Goal: Task Accomplishment & Management: Use online tool/utility

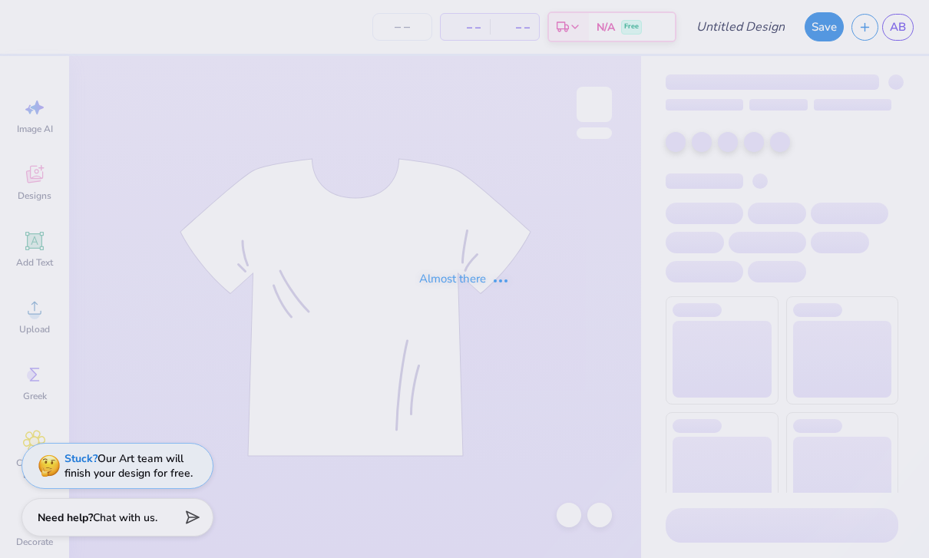
type input "Design 2"
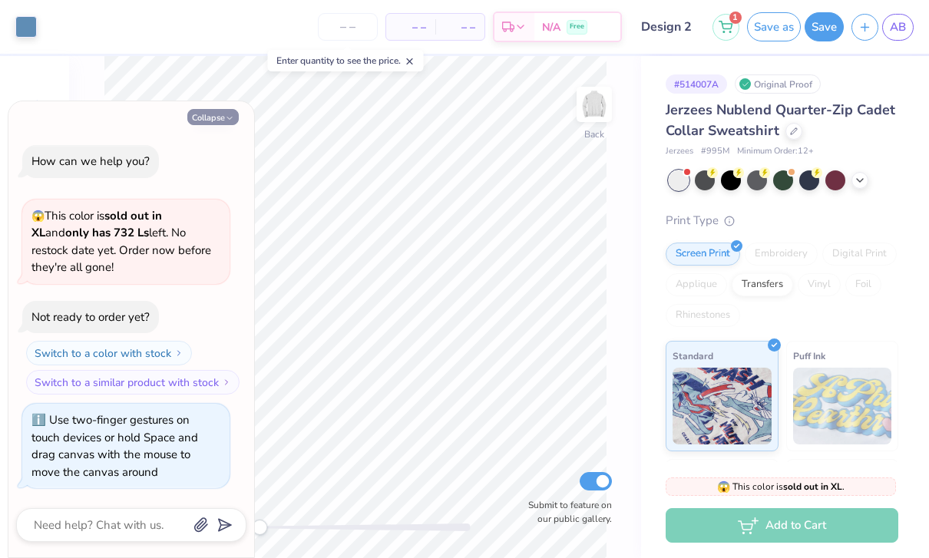
click at [210, 125] on button "Collapse" at bounding box center [212, 117] width 51 height 16
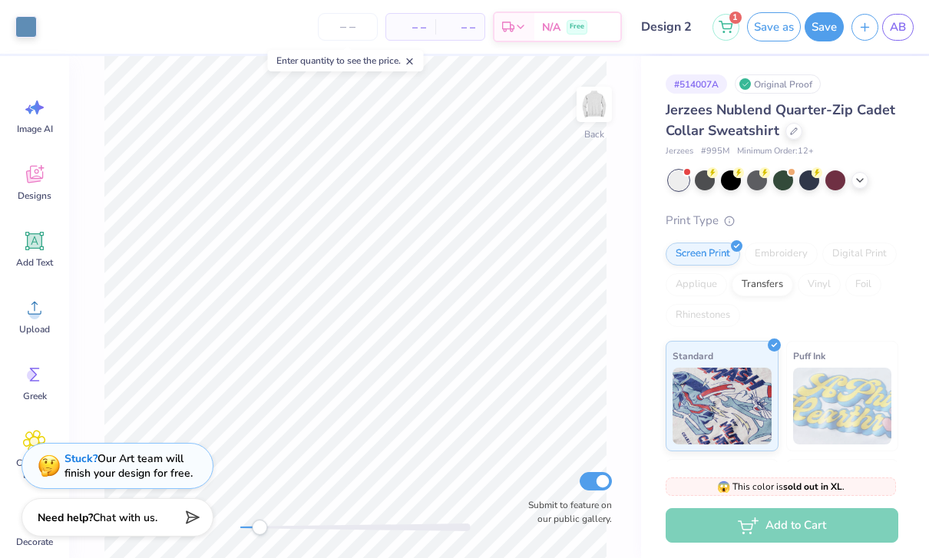
type textarea "x"
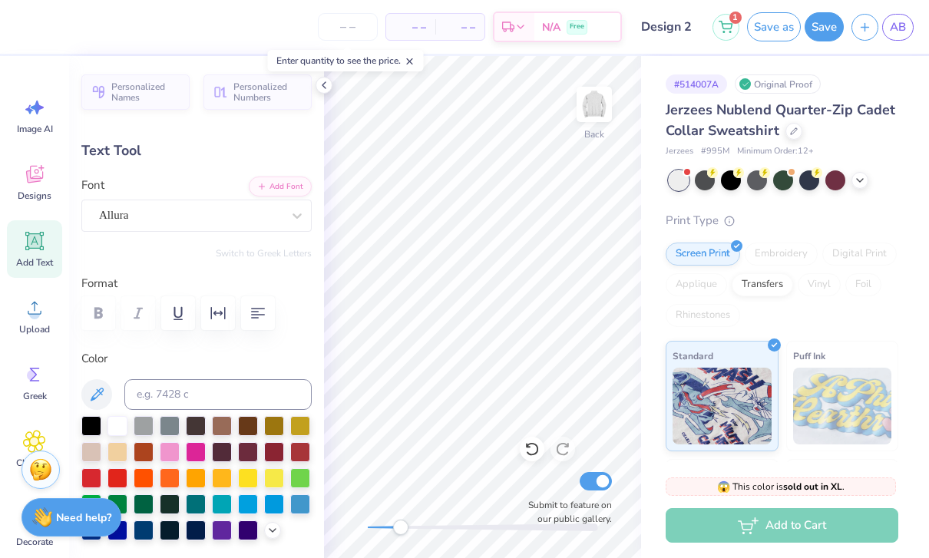
scroll to position [1, 1]
click at [328, 84] on icon at bounding box center [324, 85] width 12 height 12
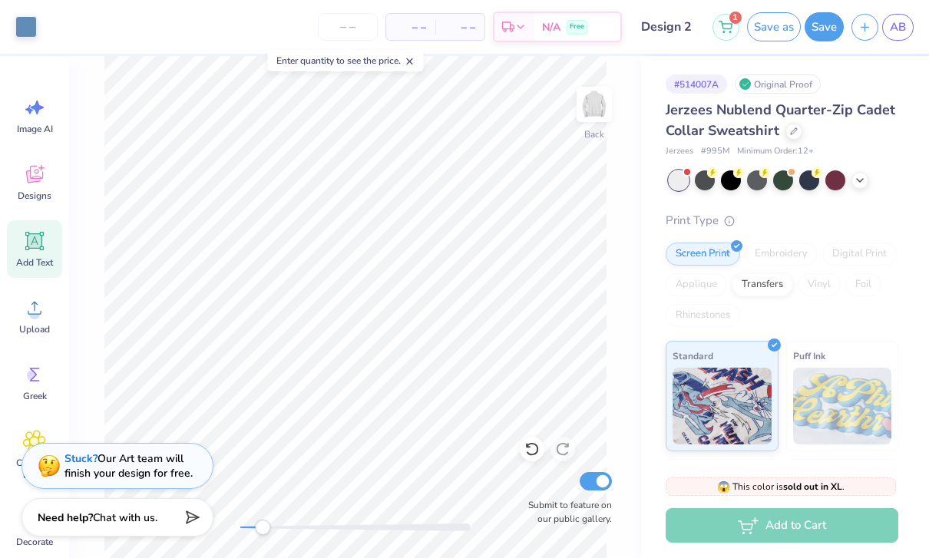
type input "4.31"
type input "0.89"
type input "7.58"
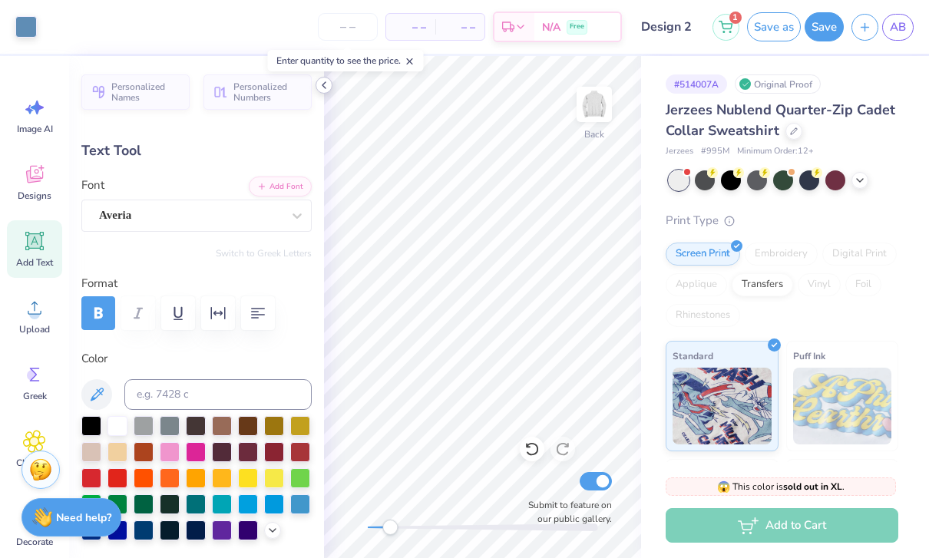
type input "5.97"
type input "0.86"
type input "6.77"
type input "5.18"
type input "0.75"
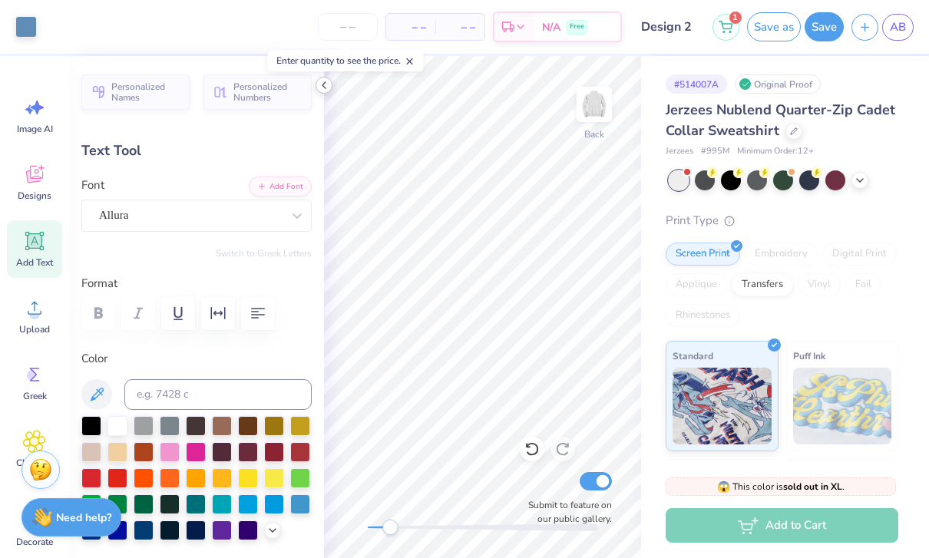
click at [326, 90] on icon at bounding box center [324, 85] width 12 height 12
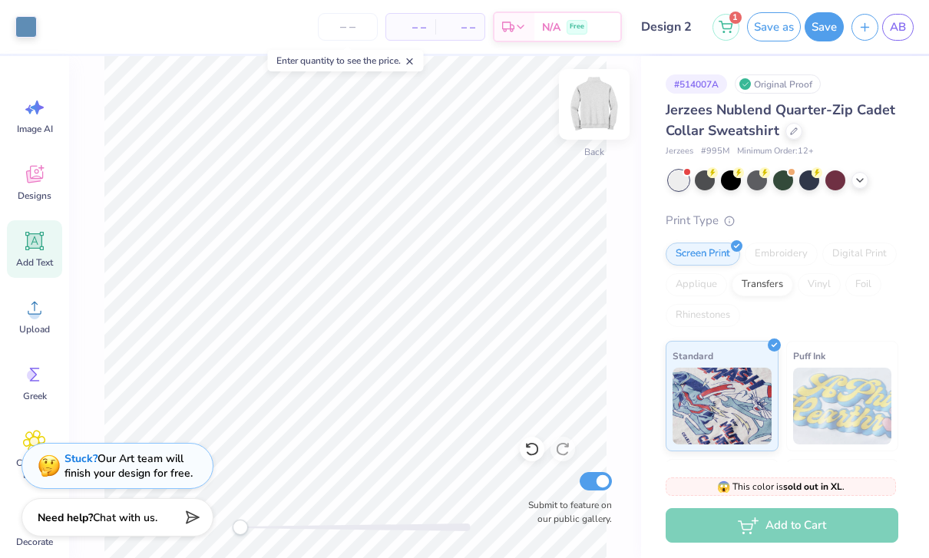
click at [596, 107] on img at bounding box center [593, 104] width 61 height 61
click at [34, 180] on icon at bounding box center [34, 176] width 15 height 12
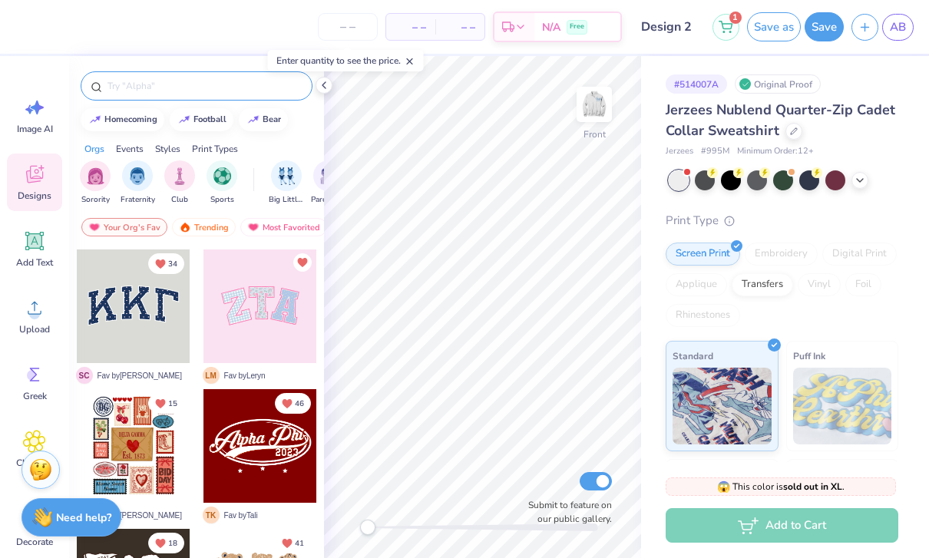
click at [137, 93] on input "text" at bounding box center [204, 85] width 197 height 15
type input "Sea"
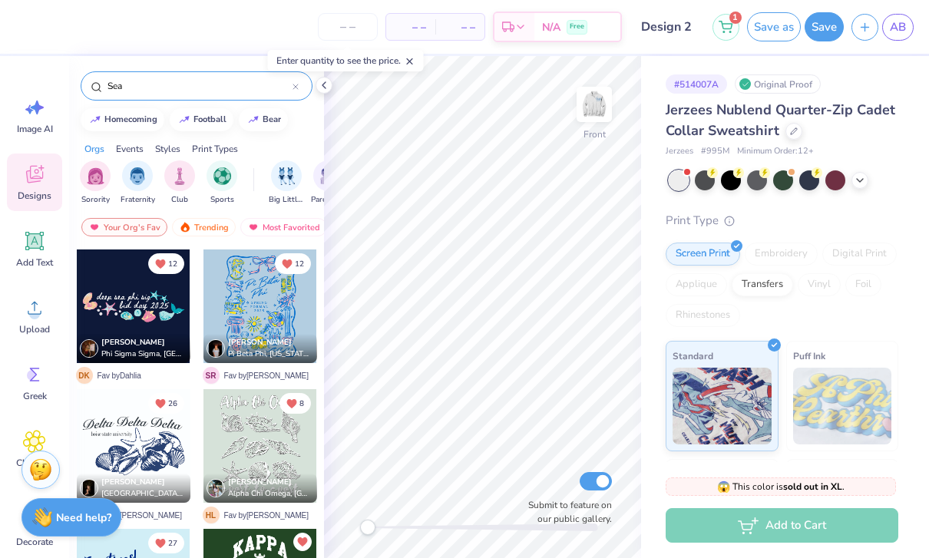
scroll to position [-1, 0]
click at [131, 78] on input "Sea" at bounding box center [199, 85] width 187 height 15
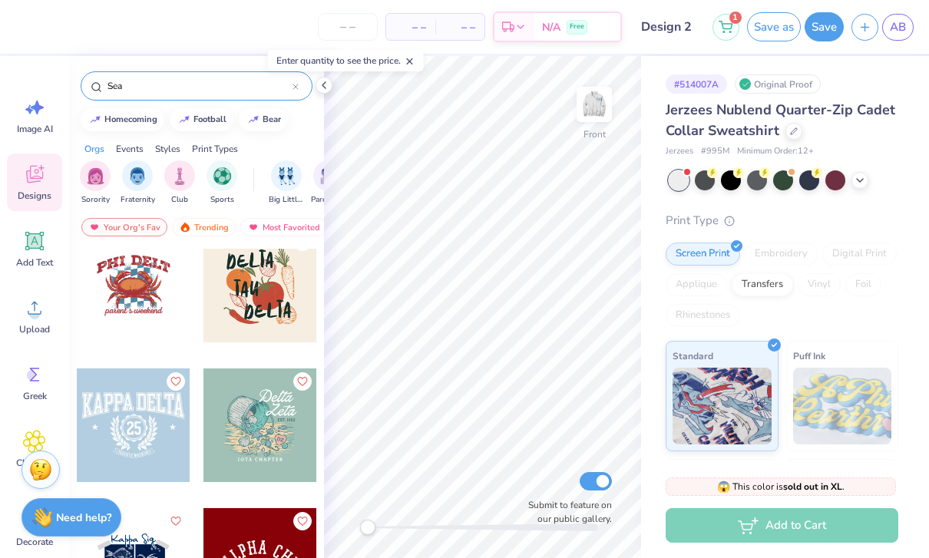
scroll to position [1416, 0]
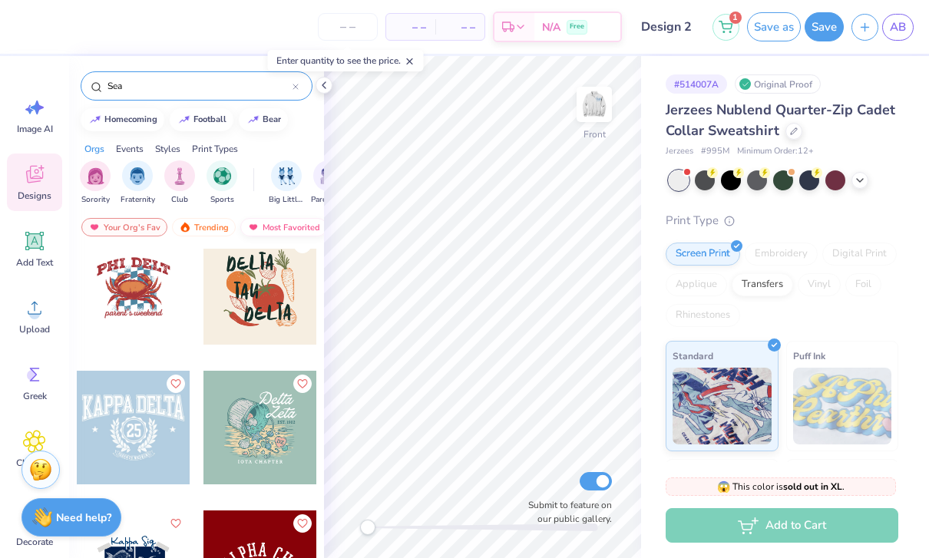
click at [264, 221] on div "Most Favorited" at bounding box center [283, 227] width 87 height 18
click at [105, 232] on div "Your Org's Fav" at bounding box center [106, 227] width 86 height 18
click at [107, 226] on div "Your Org's Fav" at bounding box center [106, 227] width 86 height 18
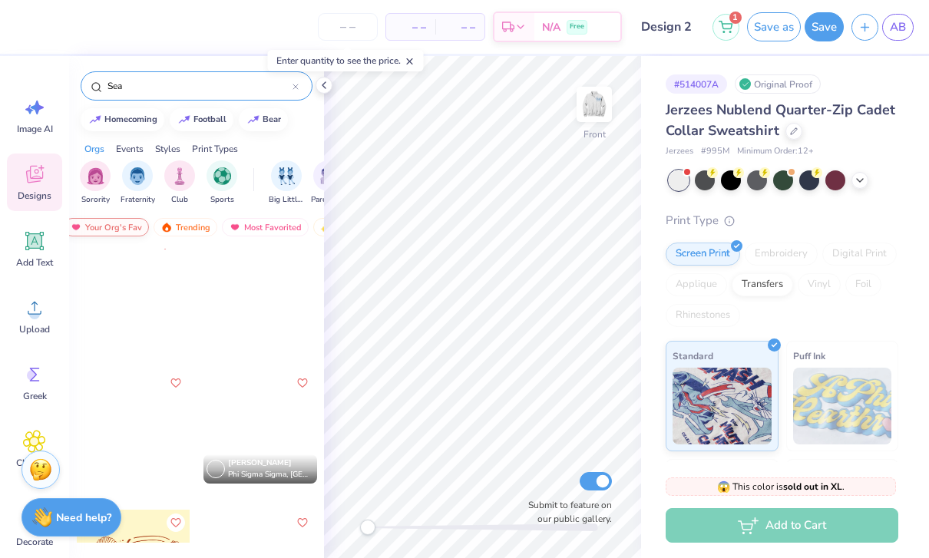
scroll to position [3371, 0]
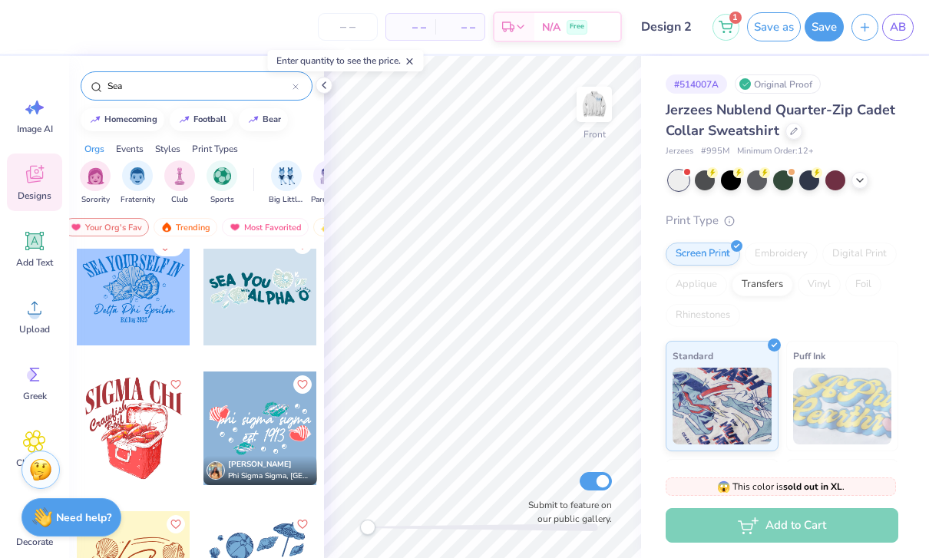
click at [241, 297] on div at bounding box center [260, 289] width 114 height 114
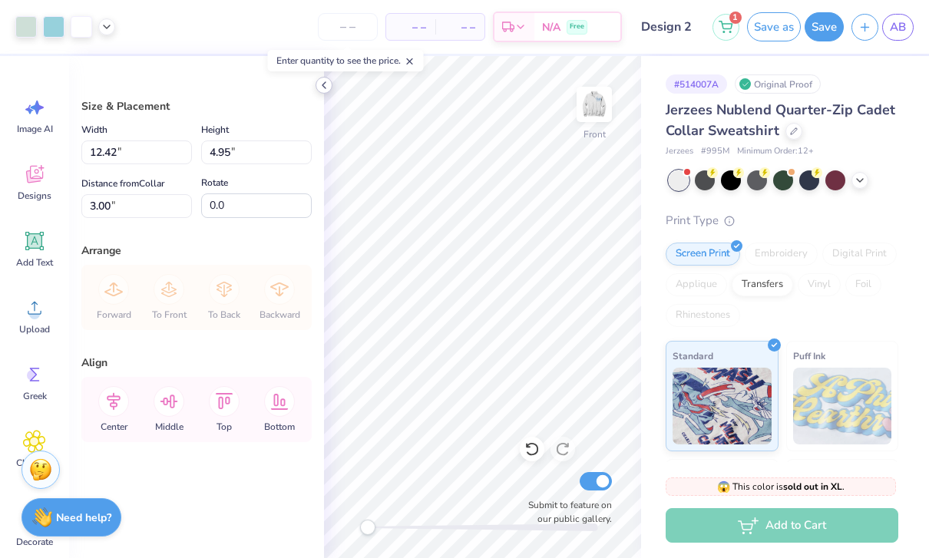
click at [319, 88] on icon at bounding box center [324, 85] width 12 height 12
click at [213, 90] on div "Size & Placement Width 12.42 12.42 " Height 4.95 4.95 " Distance from Collar 8.…" at bounding box center [196, 307] width 255 height 502
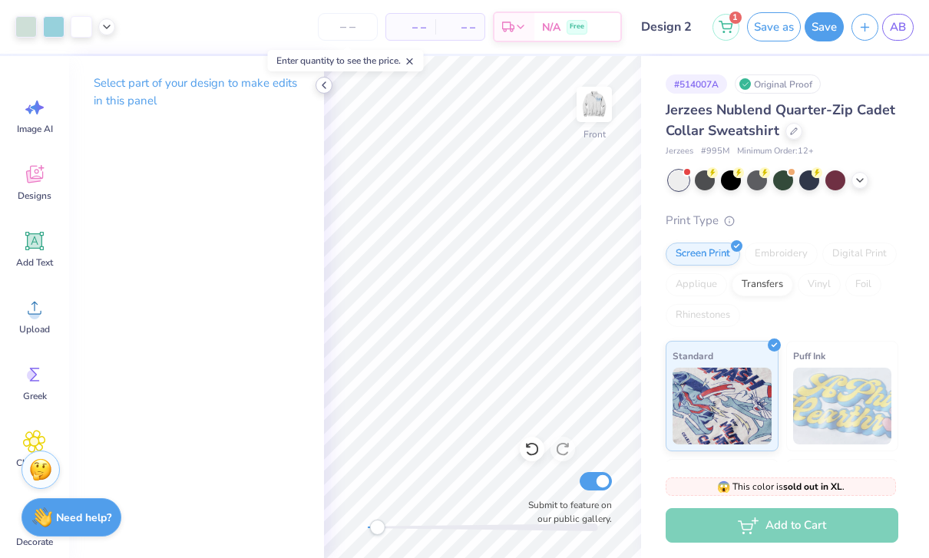
click at [318, 87] on icon at bounding box center [324, 85] width 12 height 12
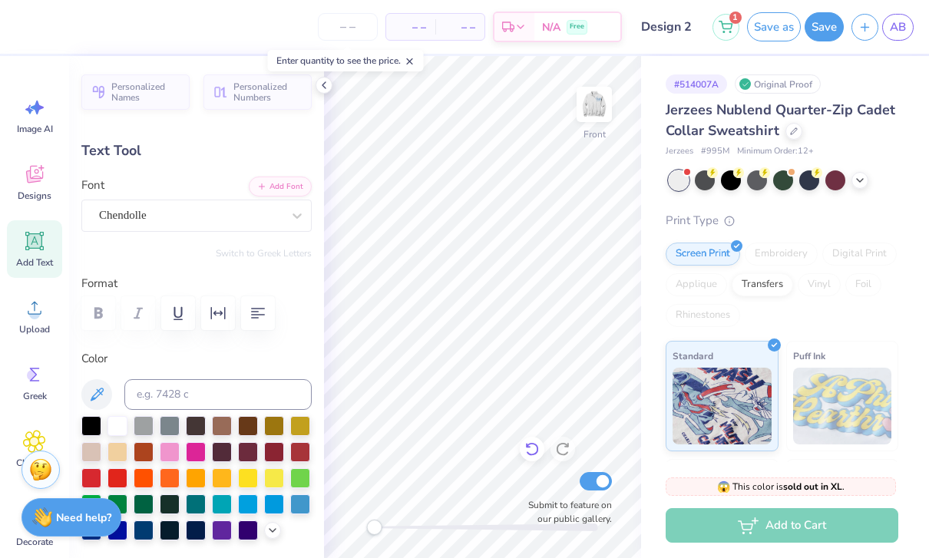
click at [534, 451] on icon at bounding box center [531, 448] width 15 height 15
type textarea "SEA YOU"
type textarea "O"
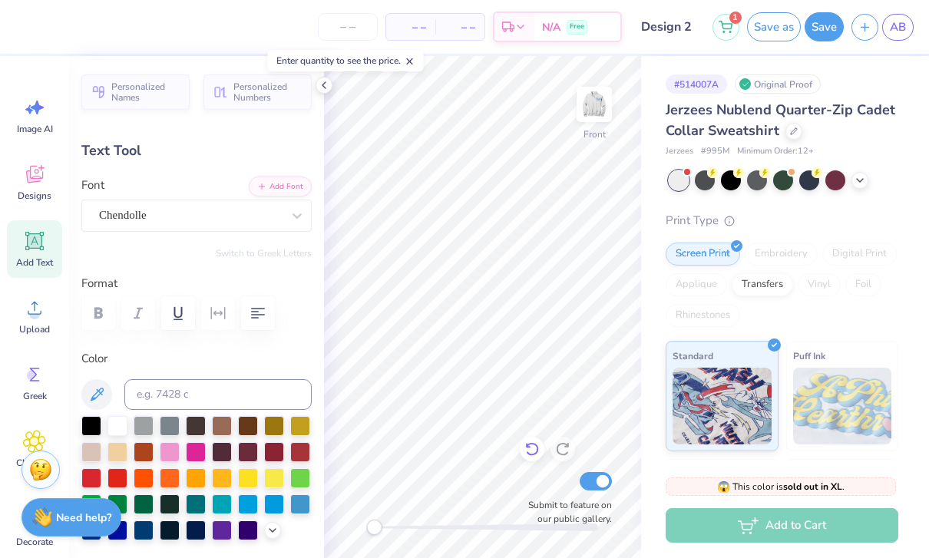
type textarea "L"
type textarea "LATER"
type textarea "LATER BBG"
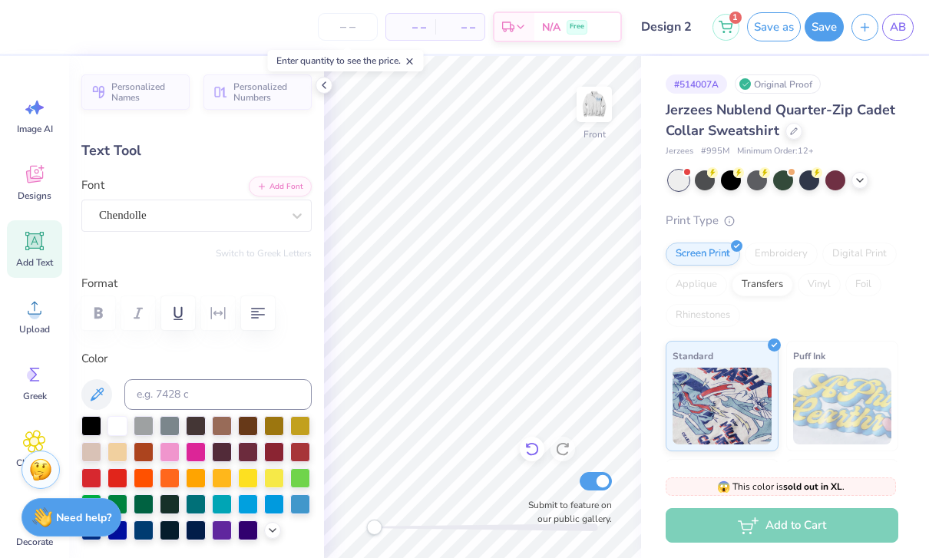
scroll to position [1, 4]
type input "7.63"
type textarea "LATER"
type input "1.94"
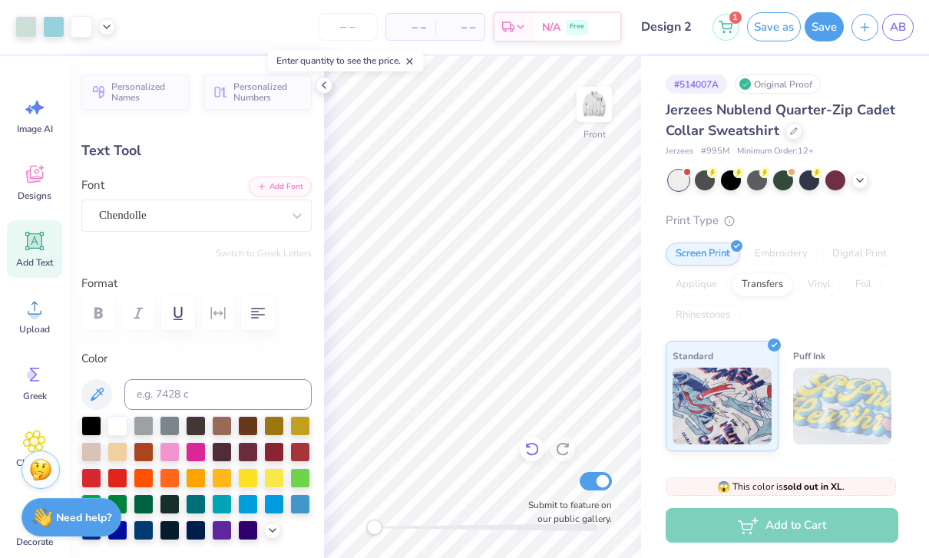
type input "0.66"
type input "11.07"
type textarea "b"
type input "1.02"
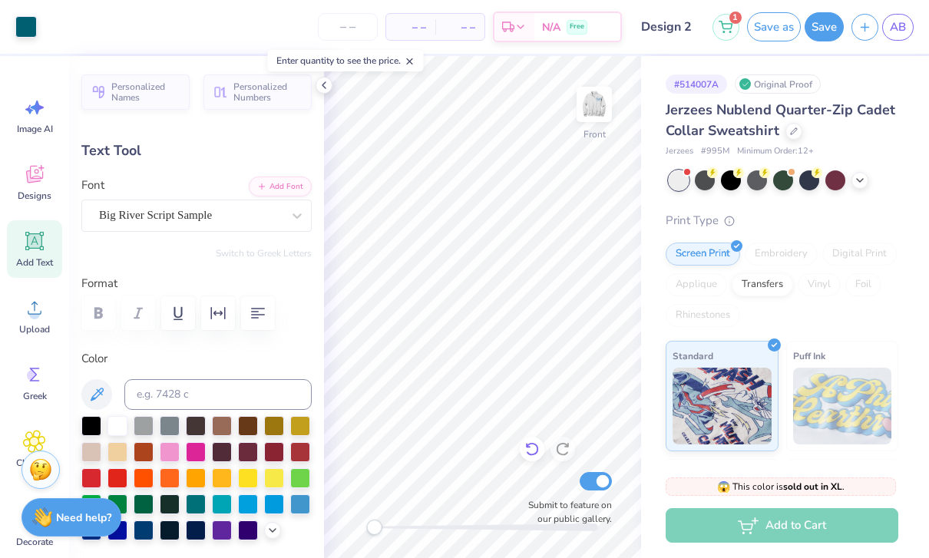
type input "0.42"
type input "11.25"
type input "2.67"
type input "1.09"
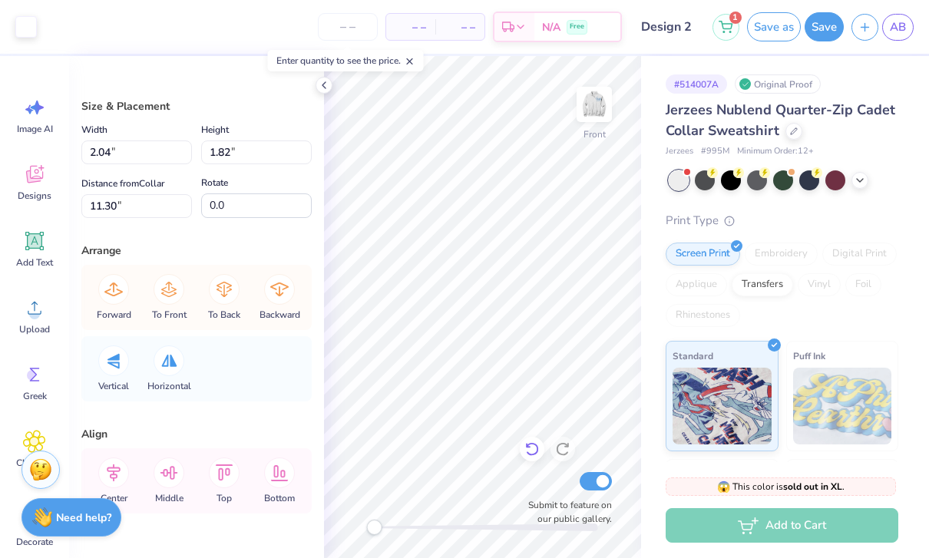
type input "2.04"
type input "1.82"
type input "11.30"
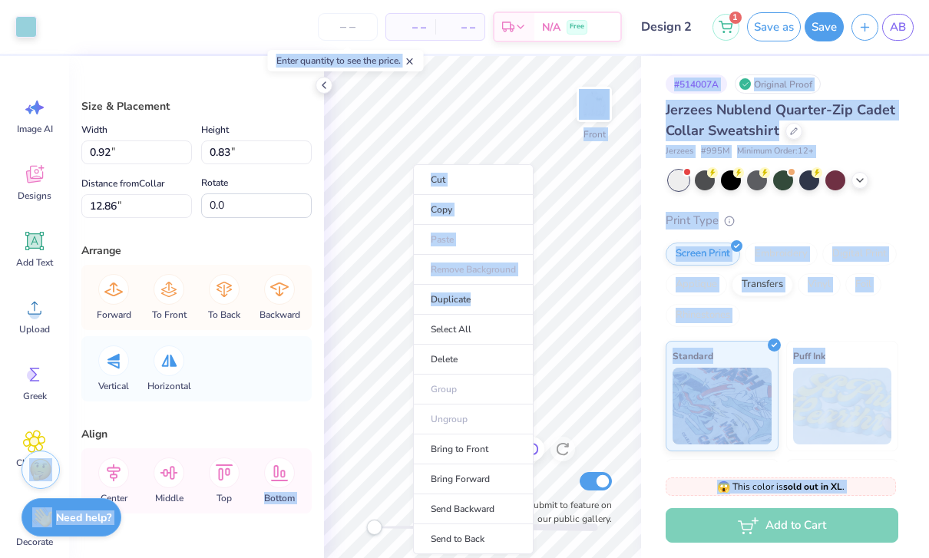
type input "0.32"
type input "0.29"
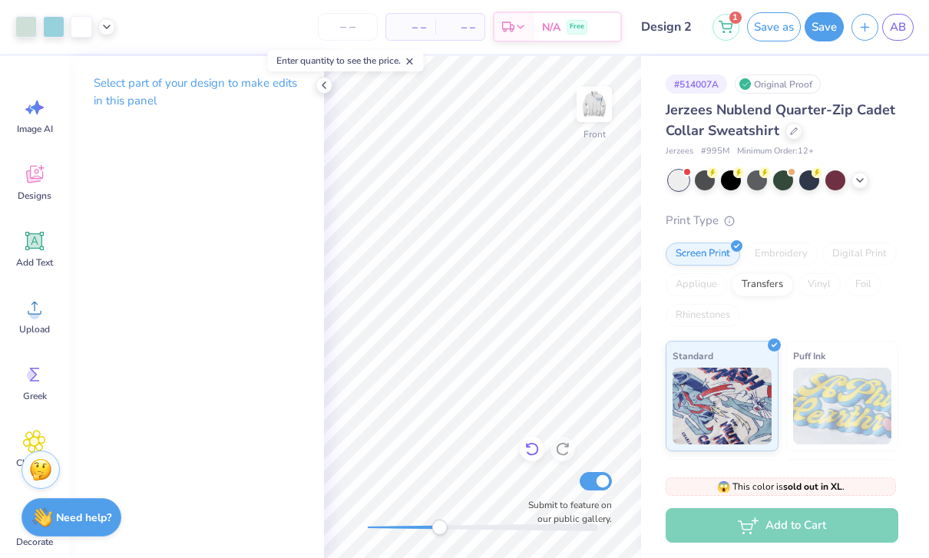
click at [538, 446] on icon at bounding box center [531, 448] width 15 height 15
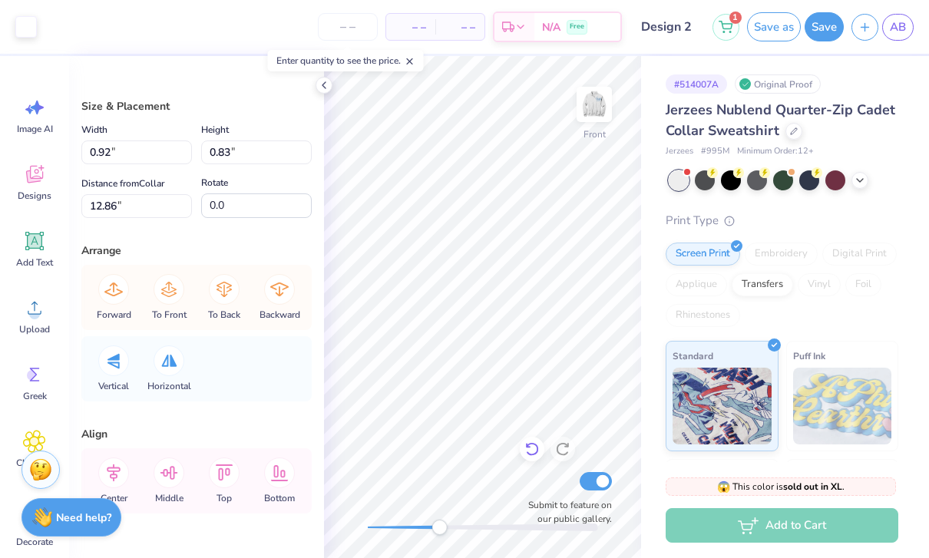
type input "0.98"
type input "1.08"
type input "12.65"
type input "0.90"
type input "1.04"
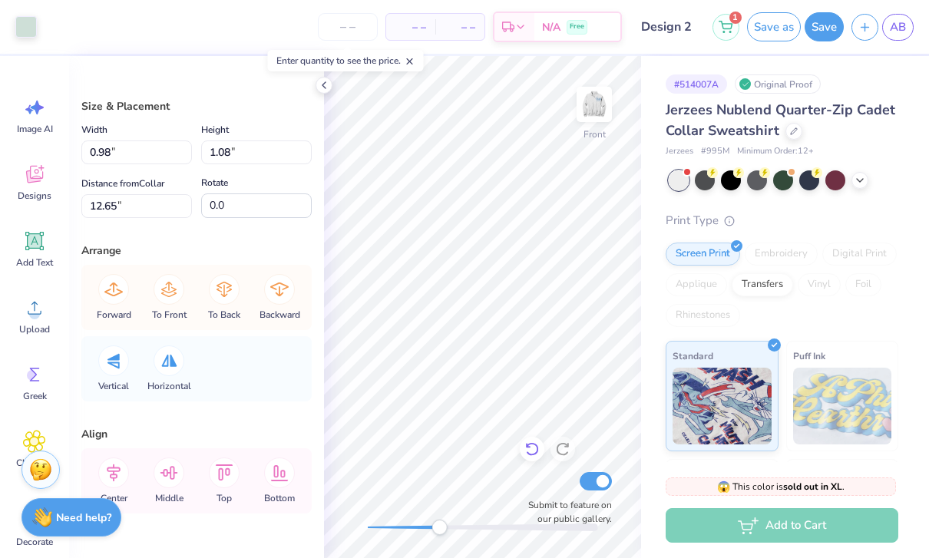
type input "12.66"
type input "0.92"
type input "0.83"
type input "12.84"
click at [535, 460] on div at bounding box center [532, 449] width 25 height 25
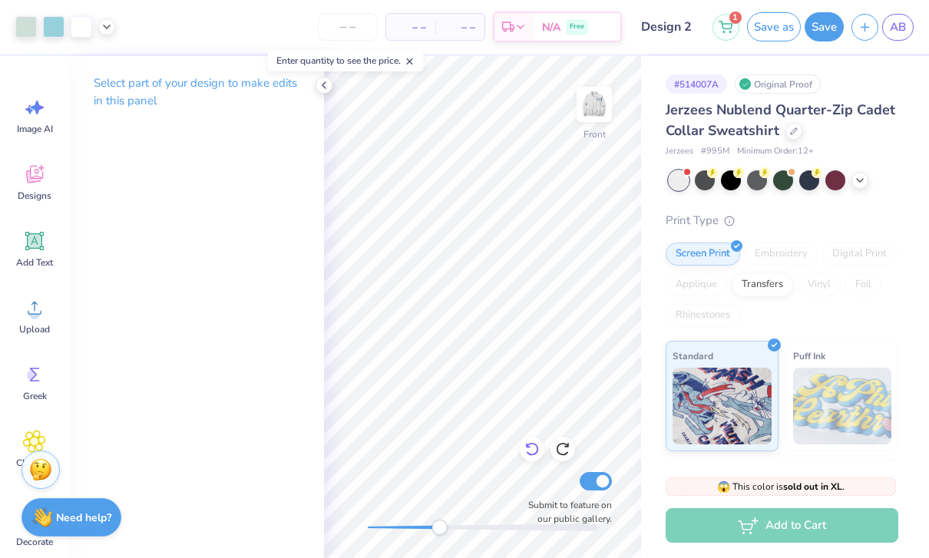
click at [539, 458] on div at bounding box center [532, 449] width 25 height 25
click at [542, 454] on div at bounding box center [532, 449] width 25 height 25
click at [541, 456] on div at bounding box center [532, 449] width 25 height 25
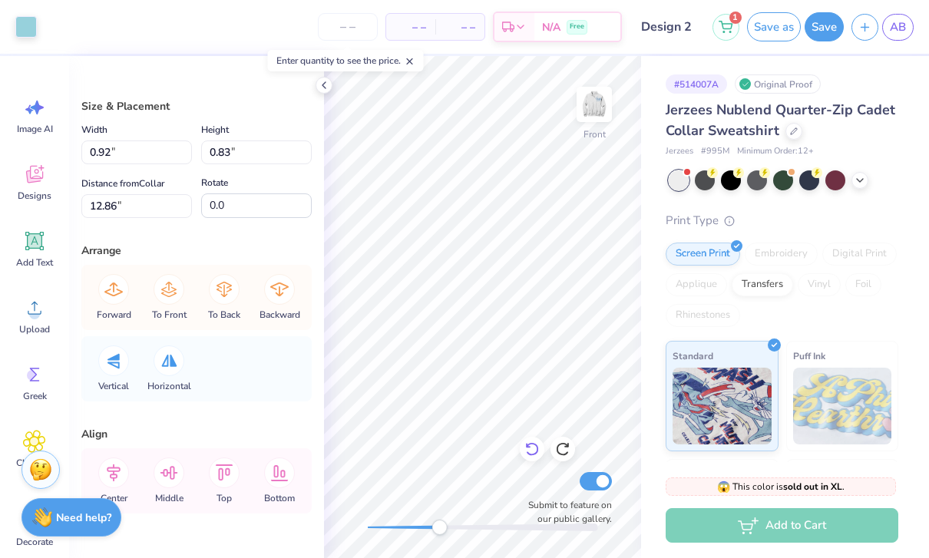
type input "0.90"
type input "1.04"
type input "12.66"
type input "0.92"
type input "0.83"
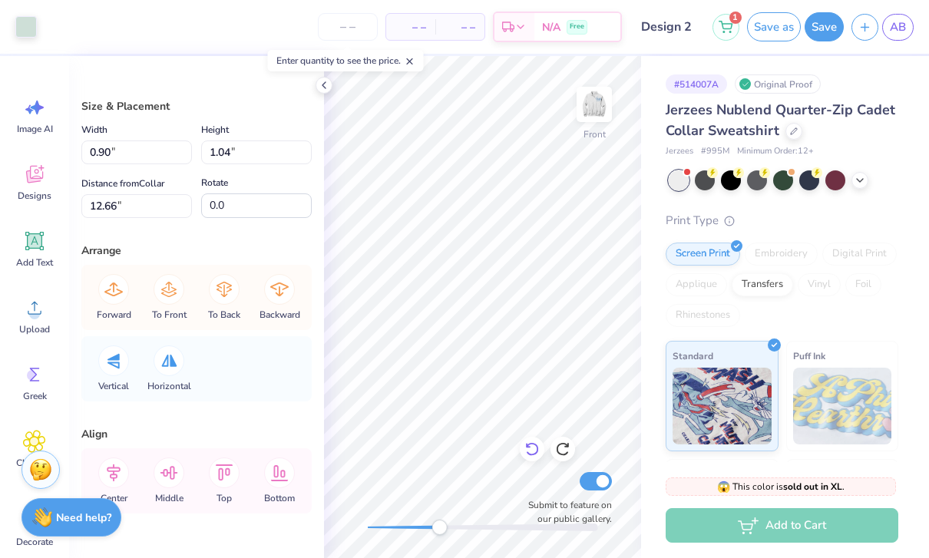
type input "12.86"
click at [540, 453] on div at bounding box center [532, 449] width 25 height 25
click at [535, 449] on icon at bounding box center [531, 448] width 15 height 15
click at [537, 454] on icon at bounding box center [531, 448] width 15 height 15
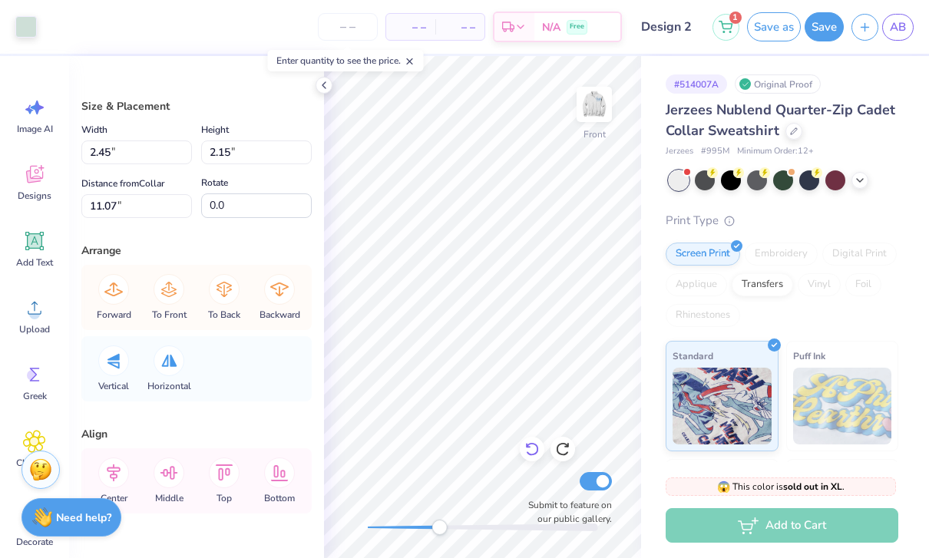
click at [539, 458] on div at bounding box center [532, 449] width 25 height 25
click at [567, 451] on icon at bounding box center [562, 448] width 15 height 15
click at [569, 453] on icon at bounding box center [562, 448] width 15 height 15
type input "2.53"
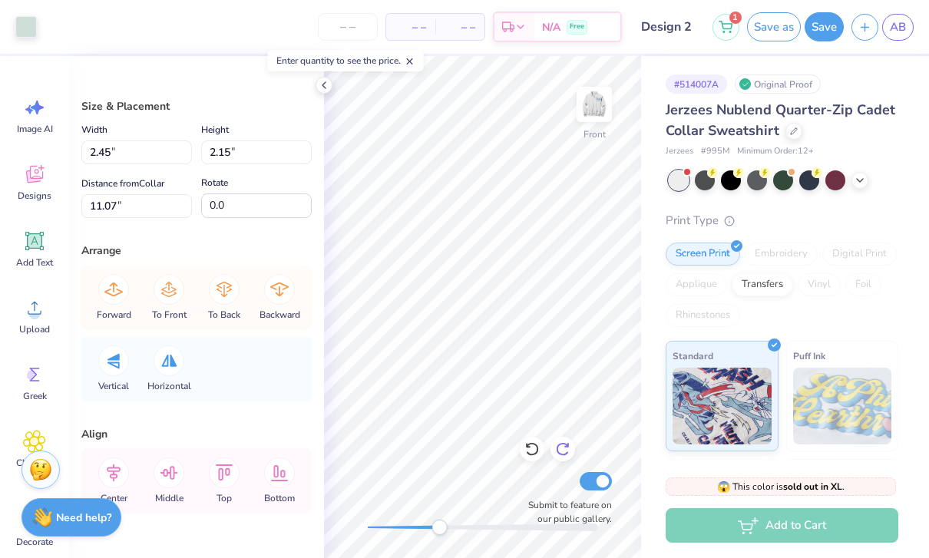
type input "2.24"
type input "11.02"
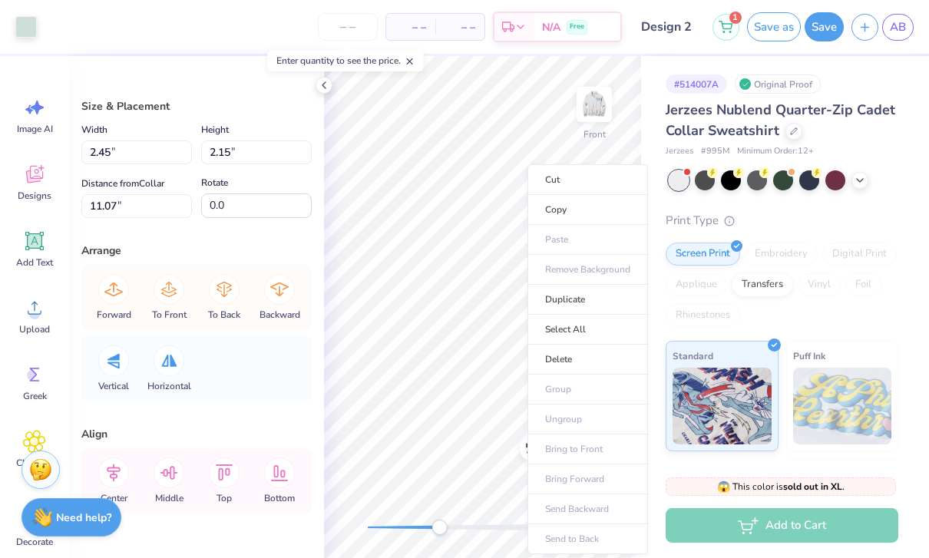
click at [607, 388] on ul "Cut Copy Paste Remove Background Duplicate Select All Delete Group Ungroup Brin…" at bounding box center [587, 359] width 121 height 390
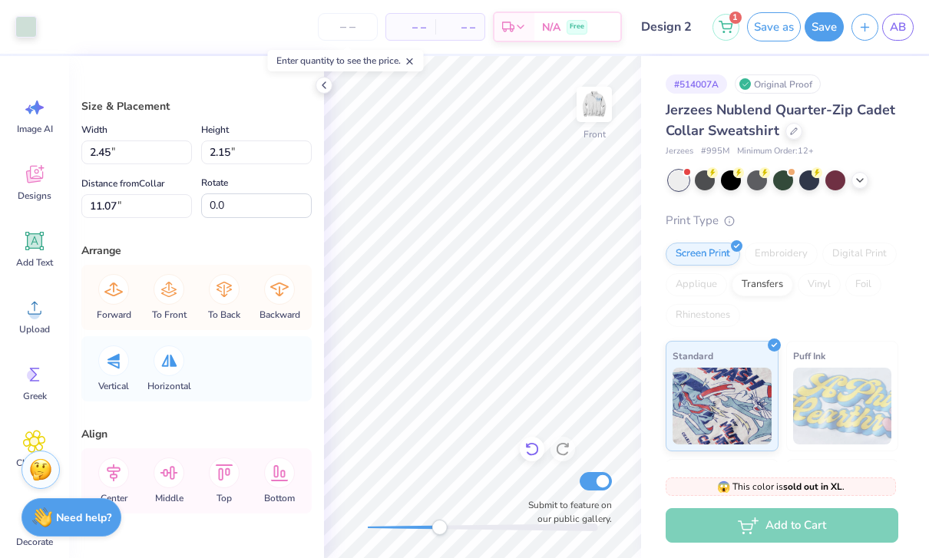
click at [541, 456] on div at bounding box center [532, 449] width 25 height 25
click at [532, 442] on icon at bounding box center [531, 448] width 15 height 15
type input "11.07"
type input "2.45"
type input "2.15"
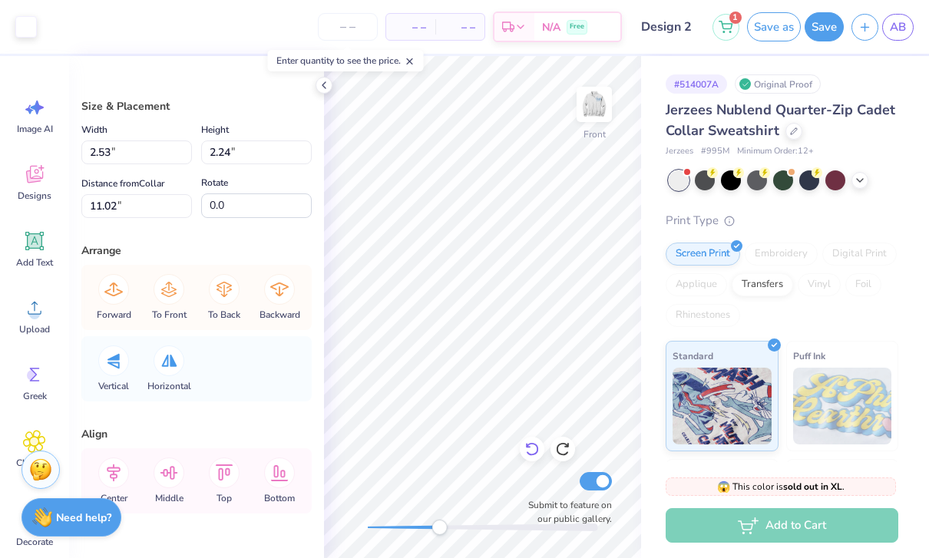
type input "11.07"
click at [536, 442] on icon at bounding box center [531, 448] width 15 height 15
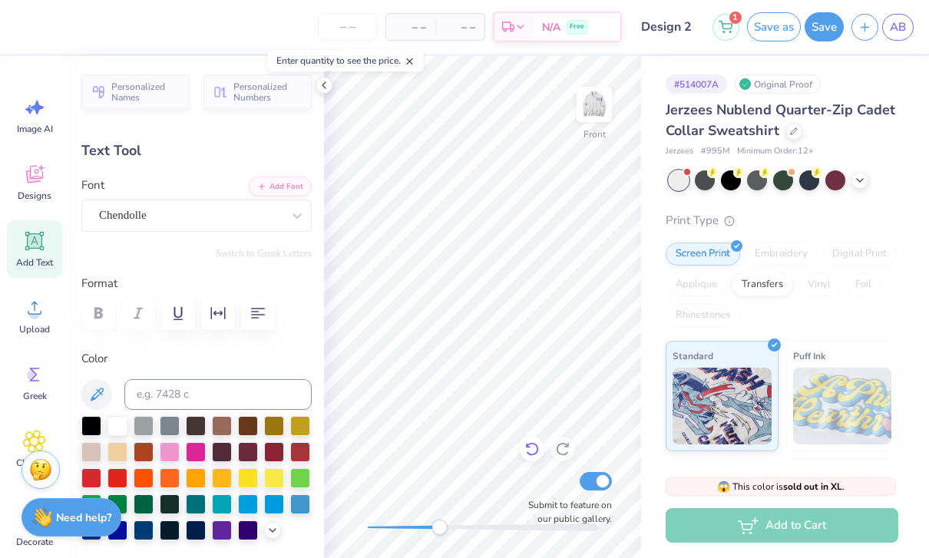
click at [534, 455] on icon at bounding box center [531, 448] width 15 height 15
type input "9.31"
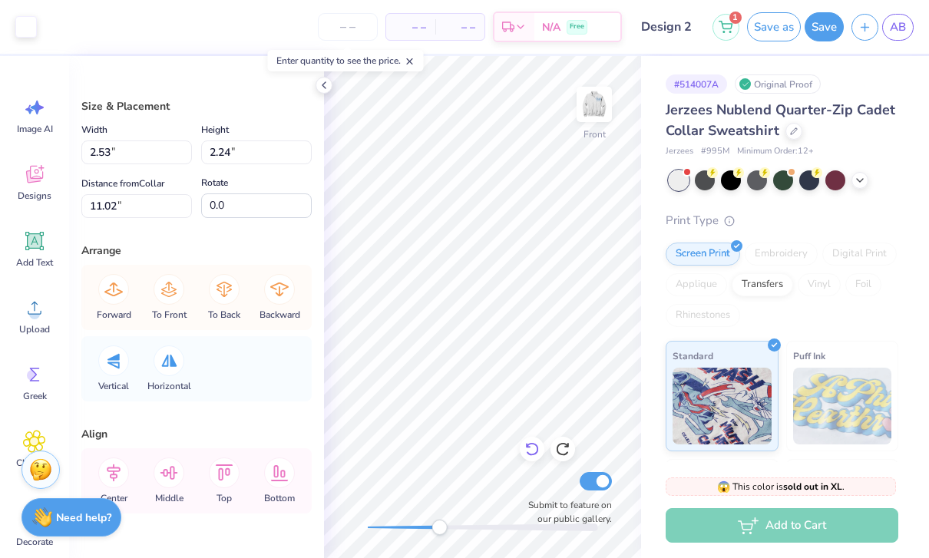
type input "2.45"
type input "2.15"
type input "11.07"
type input "2.53"
type input "2.24"
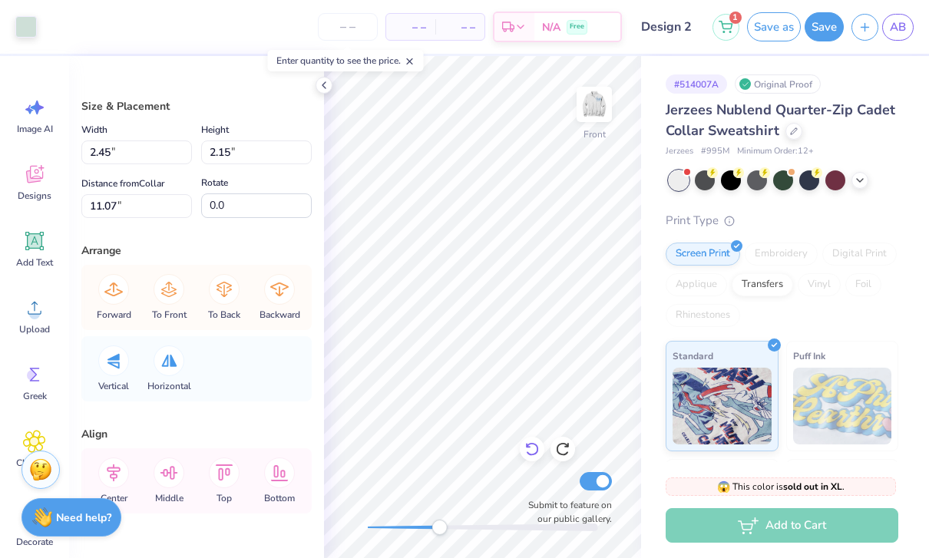
type input "11.02"
type input "2.22"
type input "1.68"
type input "11.54"
type input "2.45"
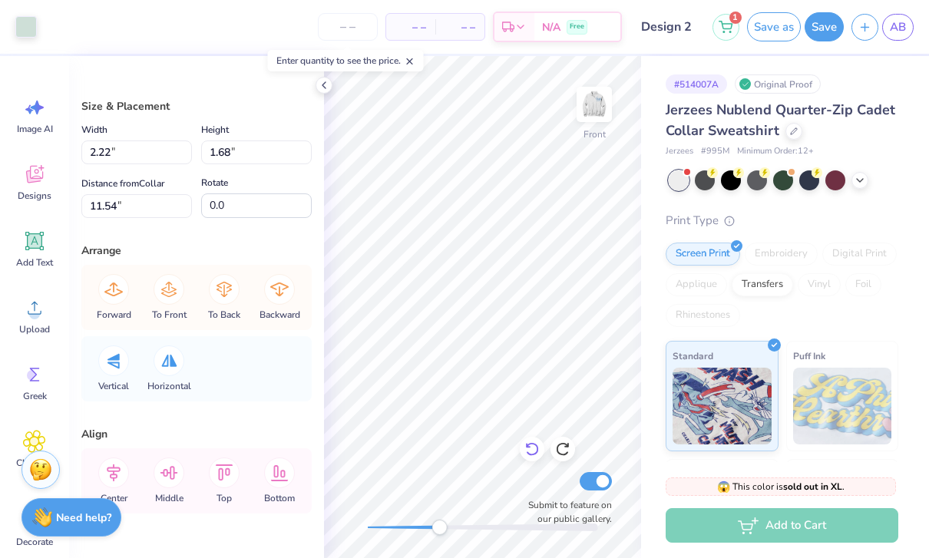
type input "2.15"
type input "11.07"
type input "2.22"
type input "1.68"
type input "11.54"
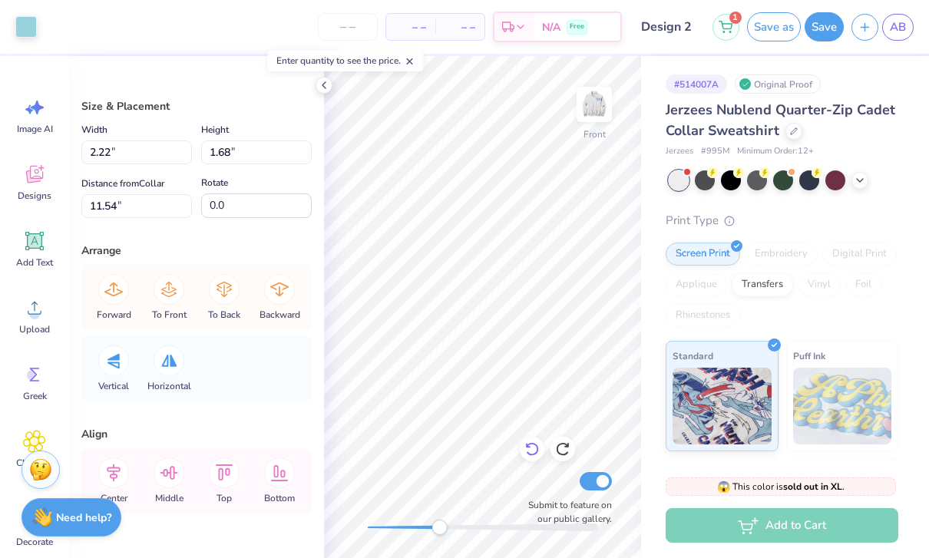
type input "2.53"
type input "2.24"
type input "11.02"
type input "2.22"
type input "1.68"
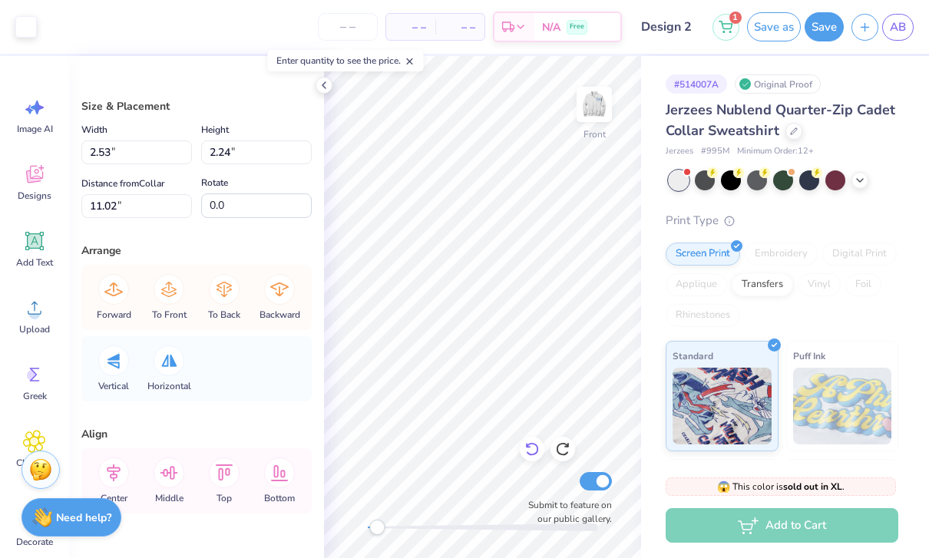
type input "11.54"
click at [542, 442] on div at bounding box center [532, 449] width 25 height 25
click at [571, 452] on div at bounding box center [562, 449] width 25 height 25
type input "2.45"
type input "2.15"
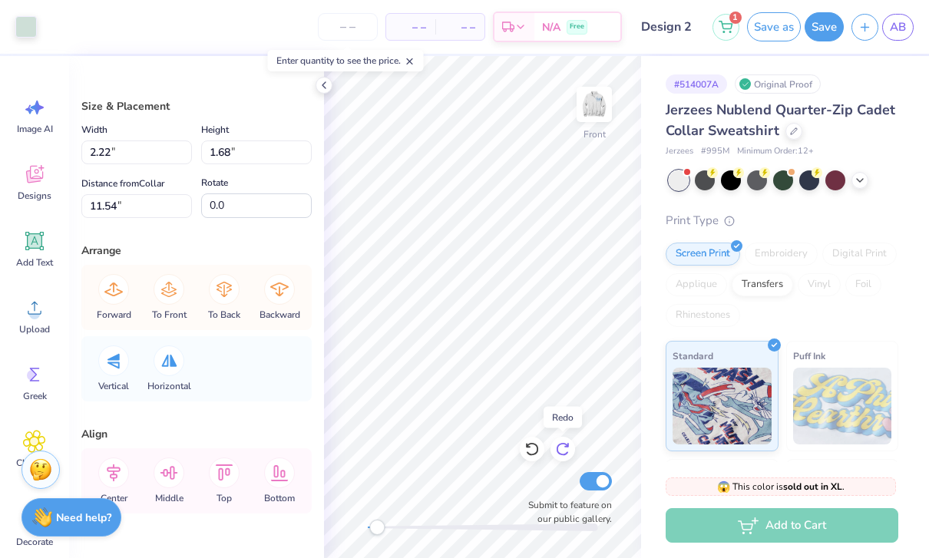
type input "11.07"
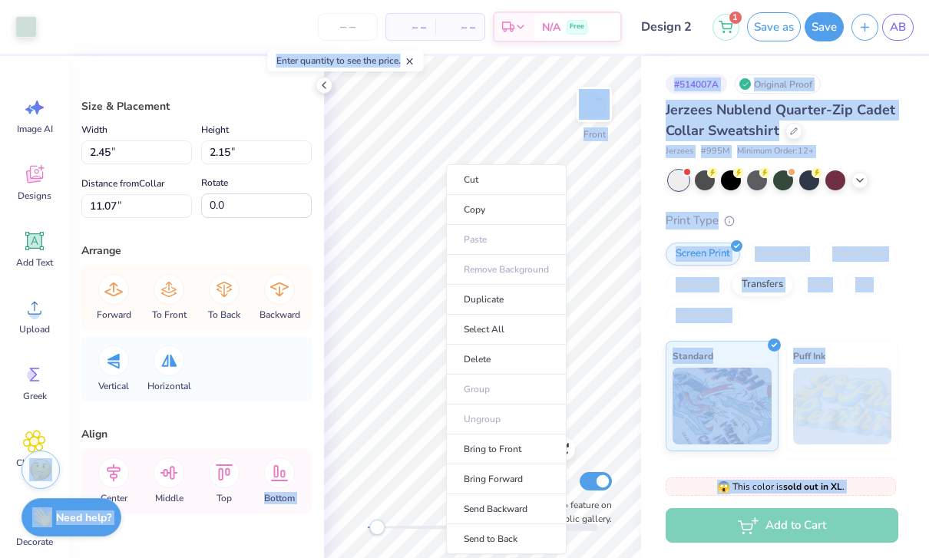
click at [503, 390] on ul "Cut Copy Paste Remove Background Duplicate Select All Delete Group Ungroup Brin…" at bounding box center [506, 359] width 121 height 390
click at [502, 393] on ul "Cut Copy Paste Remove Background Duplicate Select All Delete Group Ungroup Brin…" at bounding box center [506, 359] width 121 height 390
click at [504, 388] on ul "Cut Copy Paste Remove Background Duplicate Select All Delete Group Ungroup Brin…" at bounding box center [506, 359] width 121 height 390
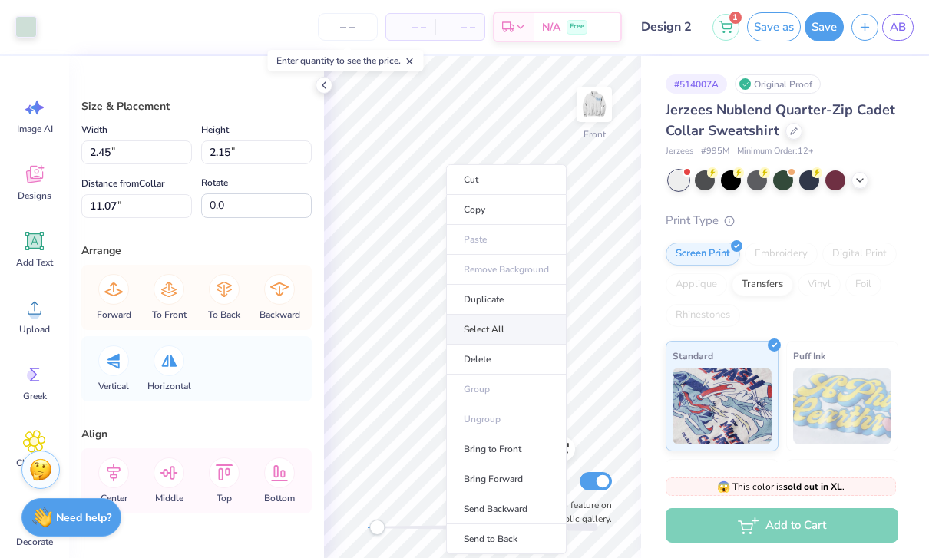
click at [534, 325] on li "Select All" at bounding box center [506, 330] width 121 height 30
type input "12.12"
type input "4.95"
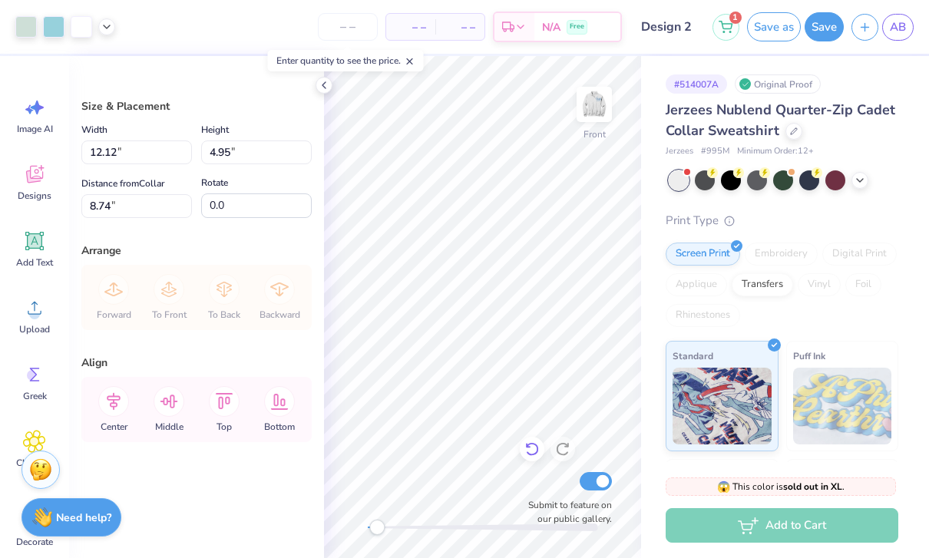
click at [531, 445] on icon at bounding box center [531, 448] width 15 height 15
type input "8.78"
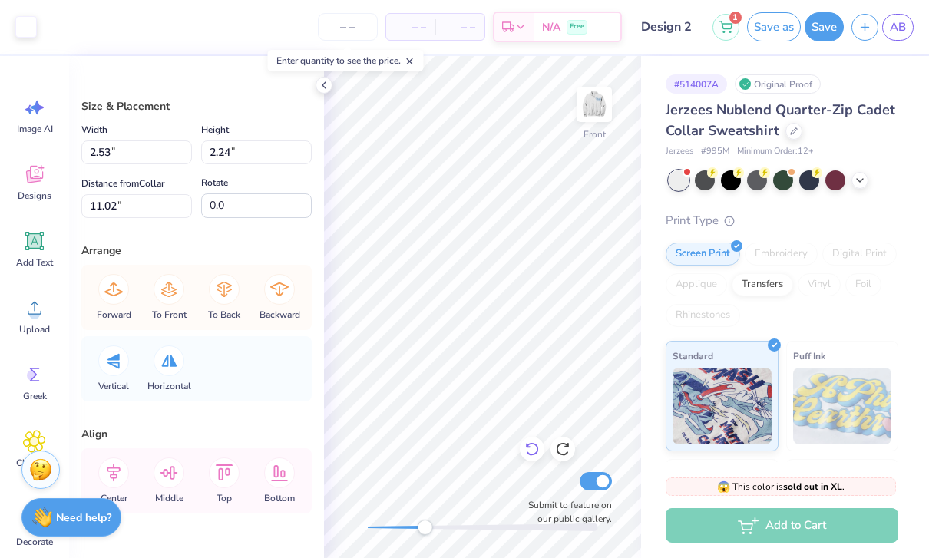
type input "2.22"
type input "1.68"
type input "11.54"
type input "2.45"
type input "2.15"
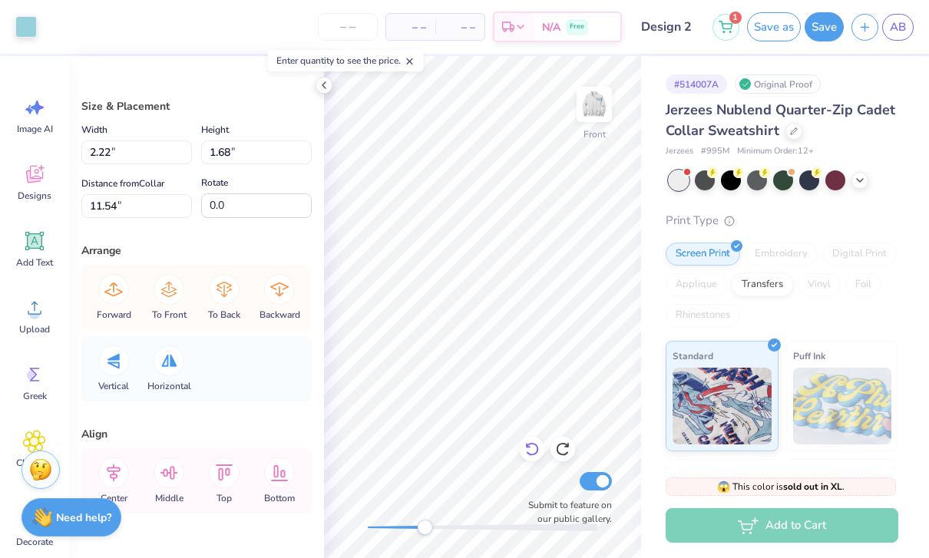
type input "11.07"
type input "2.45"
type input "2.15"
type input "11.07"
type input "2.53"
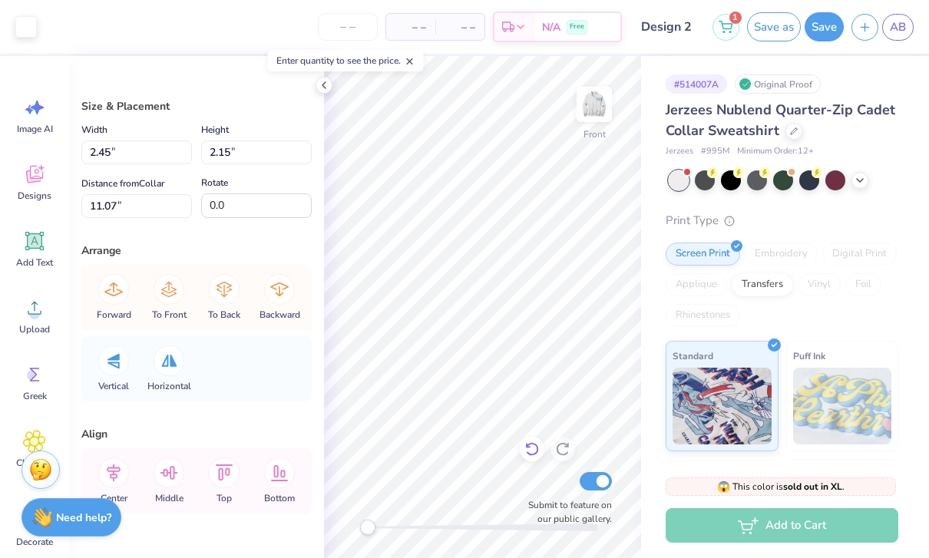
type input "2.24"
type input "11.02"
type input "2.45"
type input "2.15"
type input "11.07"
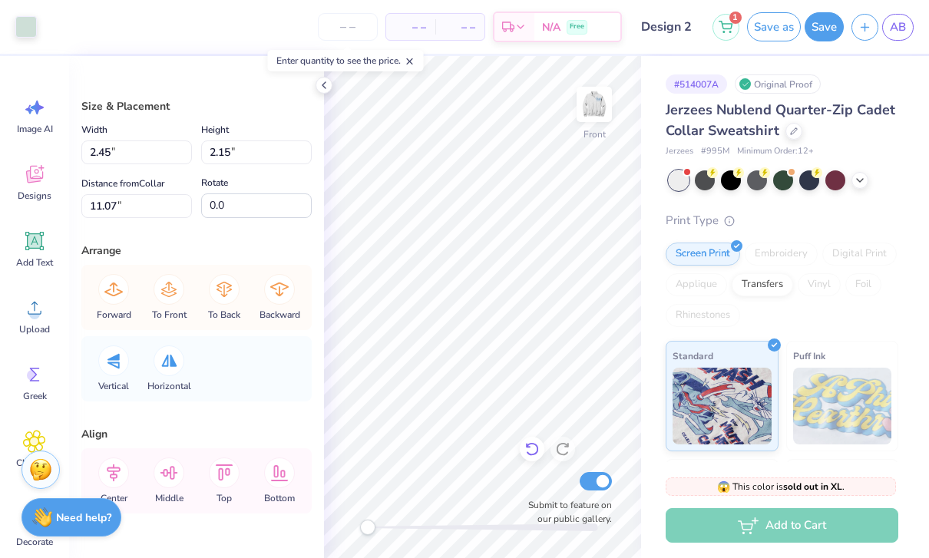
type input "2.22"
type input "1.68"
type input "11.54"
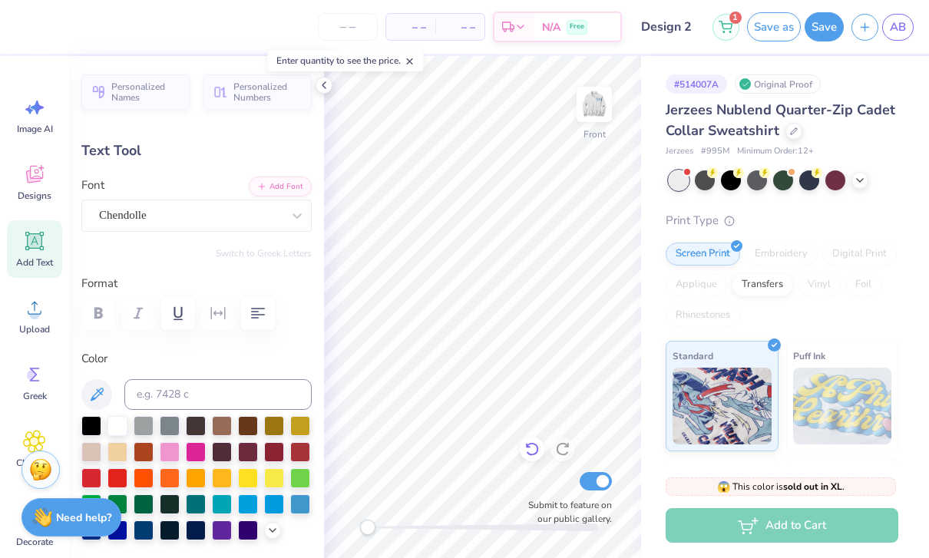
type input "7.49"
type input "1.88"
type input "9.31"
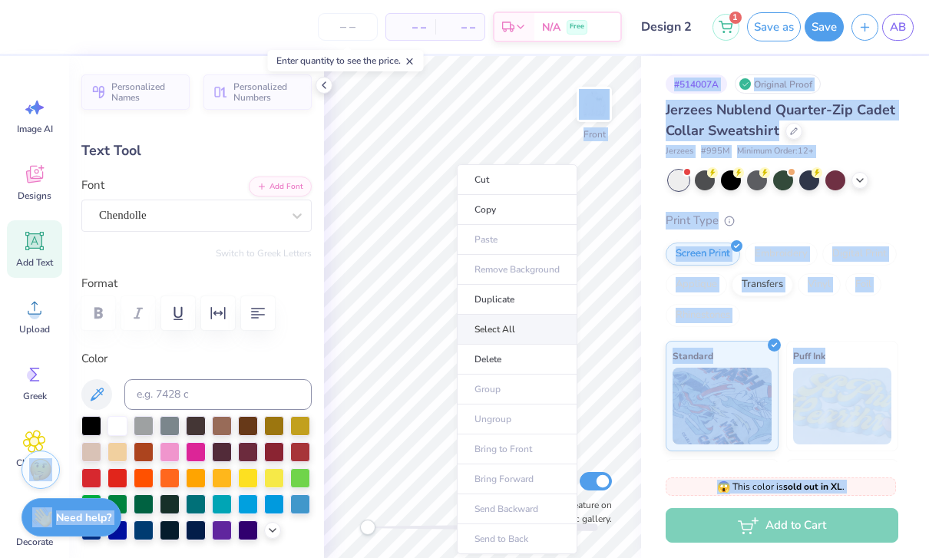
click at [549, 329] on li "Select All" at bounding box center [517, 330] width 121 height 30
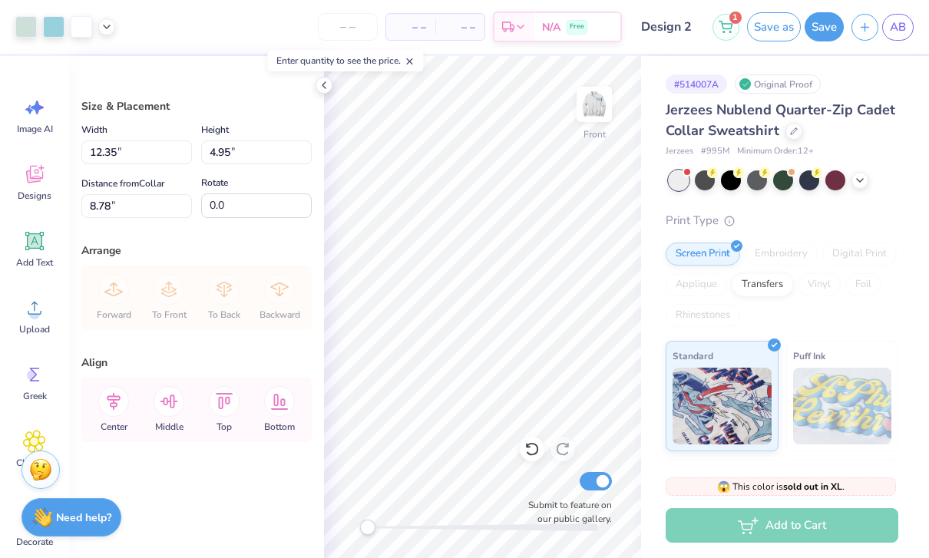
type input "12.81"
type input "5.14"
type input "7.71"
click at [596, 104] on img at bounding box center [593, 104] width 61 height 61
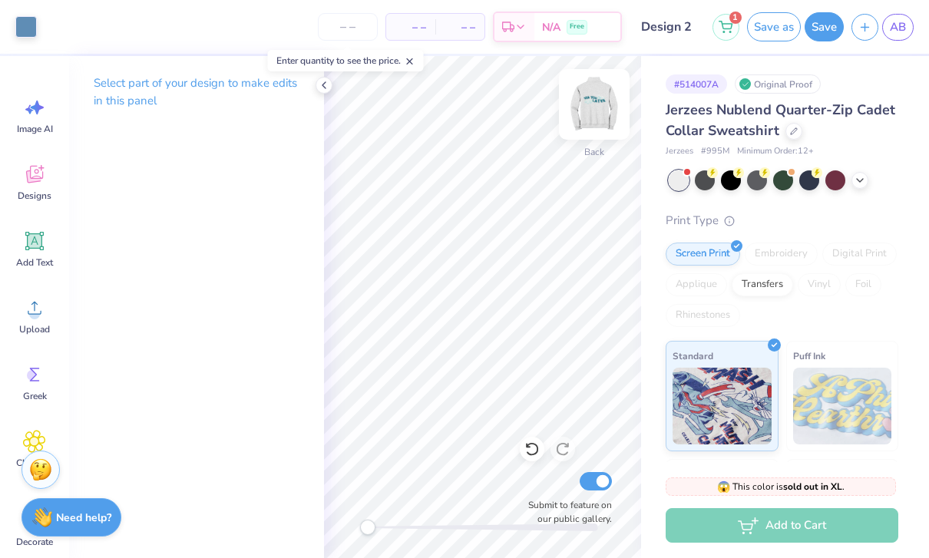
click at [593, 114] on img at bounding box center [593, 104] width 61 height 61
click at [597, 120] on img at bounding box center [593, 104] width 61 height 61
click at [594, 102] on img at bounding box center [593, 104] width 61 height 61
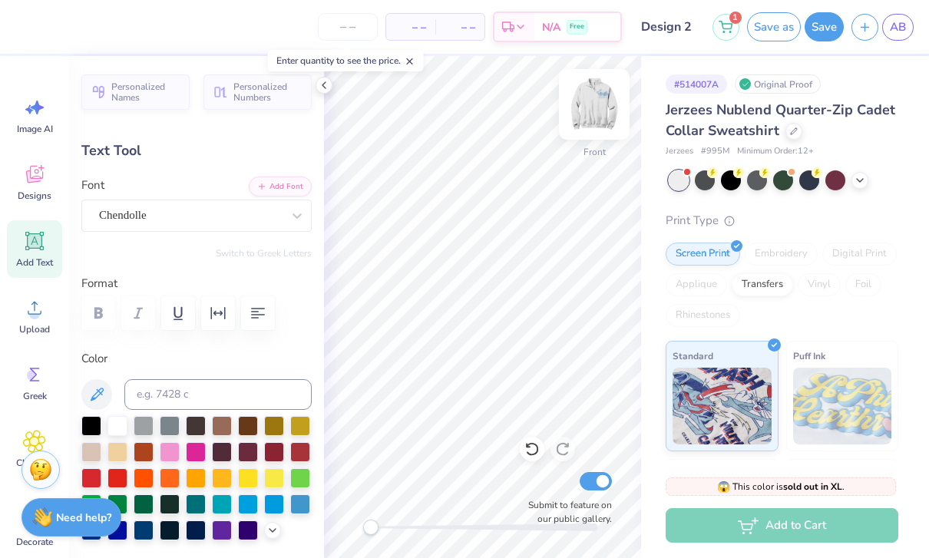
click at [600, 102] on img at bounding box center [593, 104] width 61 height 61
type input "7.94"
type input "2.00"
type input "7.18"
click at [21, 27] on div at bounding box center [25, 25] width 21 height 21
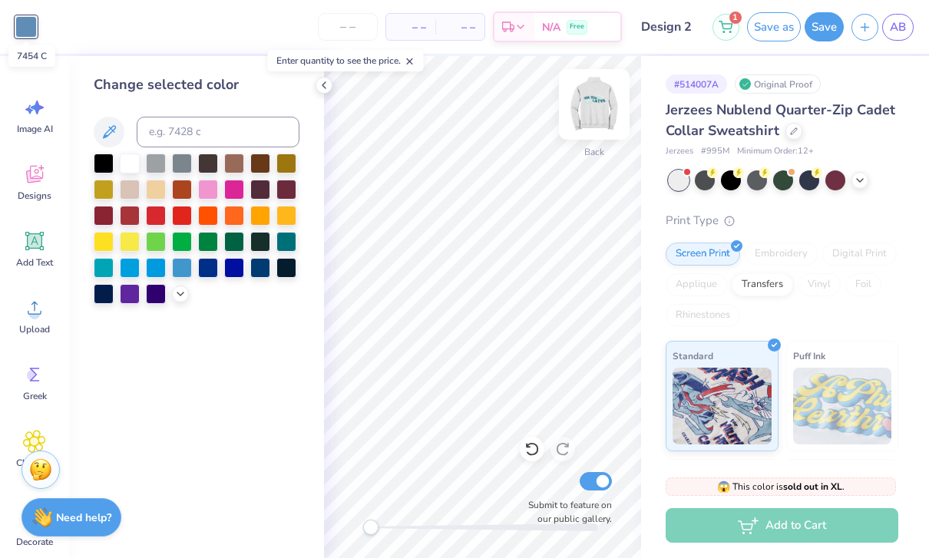
click at [584, 119] on img at bounding box center [593, 104] width 61 height 61
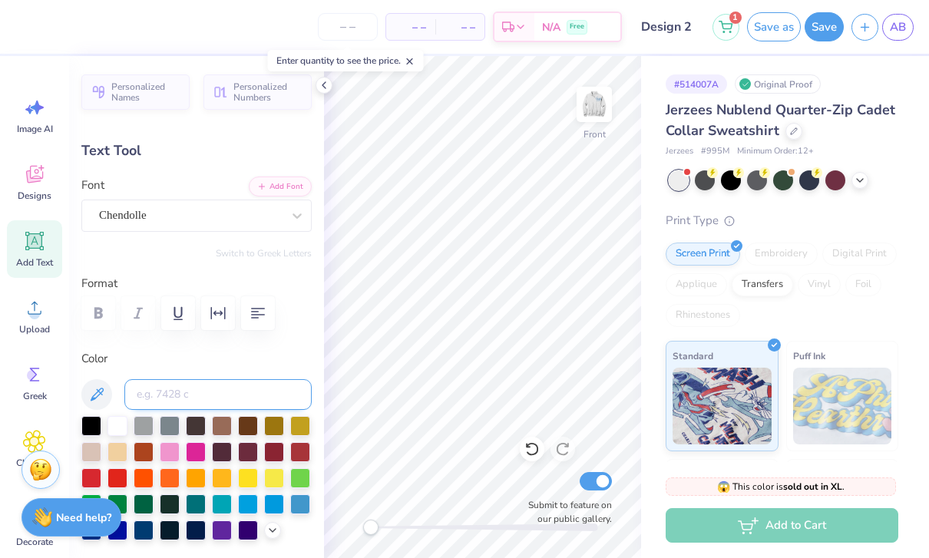
click at [169, 385] on input at bounding box center [217, 394] width 187 height 31
type input "7454"
type input "7.88"
type input "2.00"
type input "10.22"
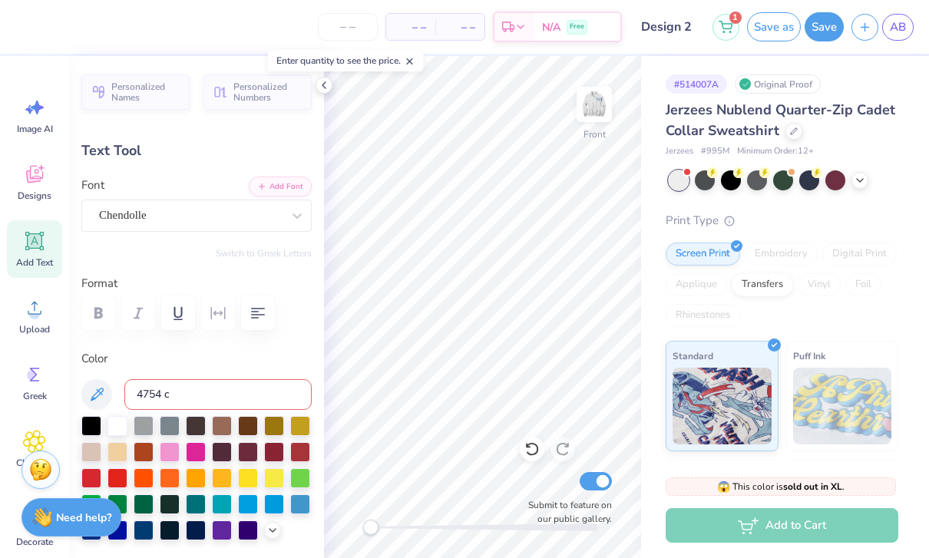
scroll to position [0, 1]
click at [182, 395] on input "4754 c" at bounding box center [217, 394] width 187 height 31
type input "4754 c"
type input "7.76"
type input "1.95"
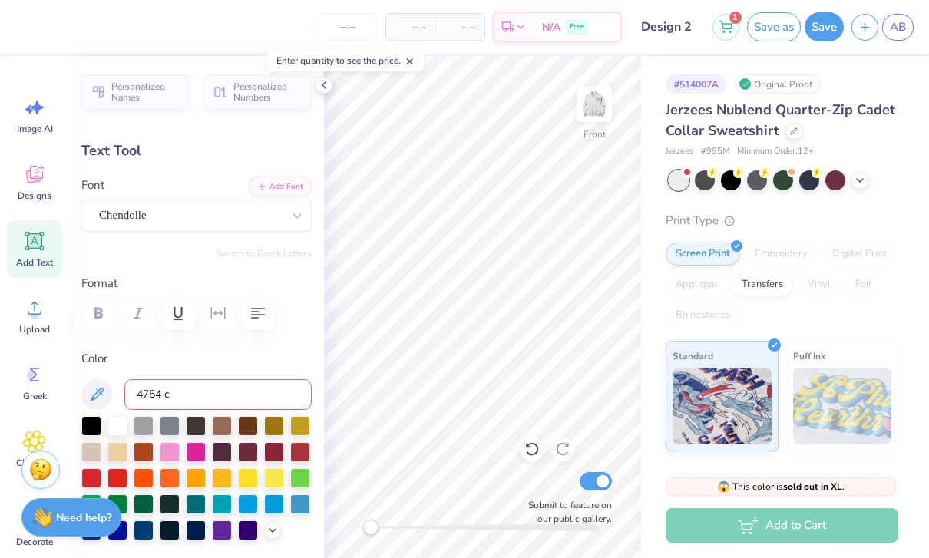
type input "8.27"
type input "7.88"
type input "2.00"
type input "10.22"
click at [169, 391] on input "4754 c" at bounding box center [217, 394] width 187 height 31
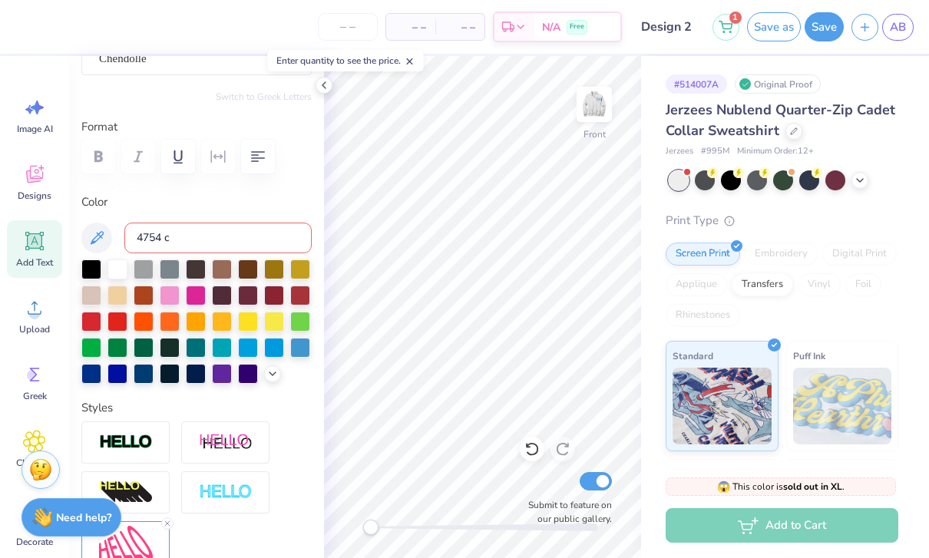
scroll to position [160, 0]
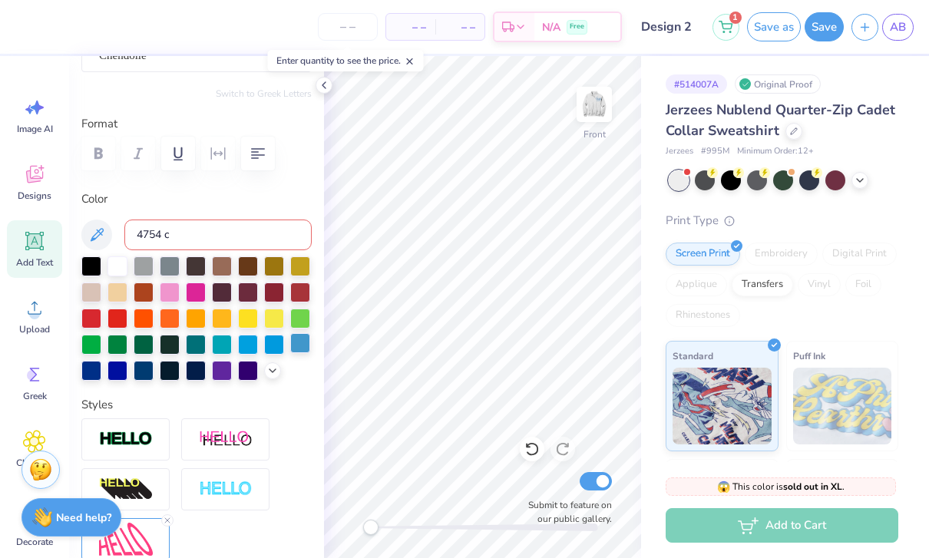
click at [300, 342] on div at bounding box center [300, 343] width 20 height 20
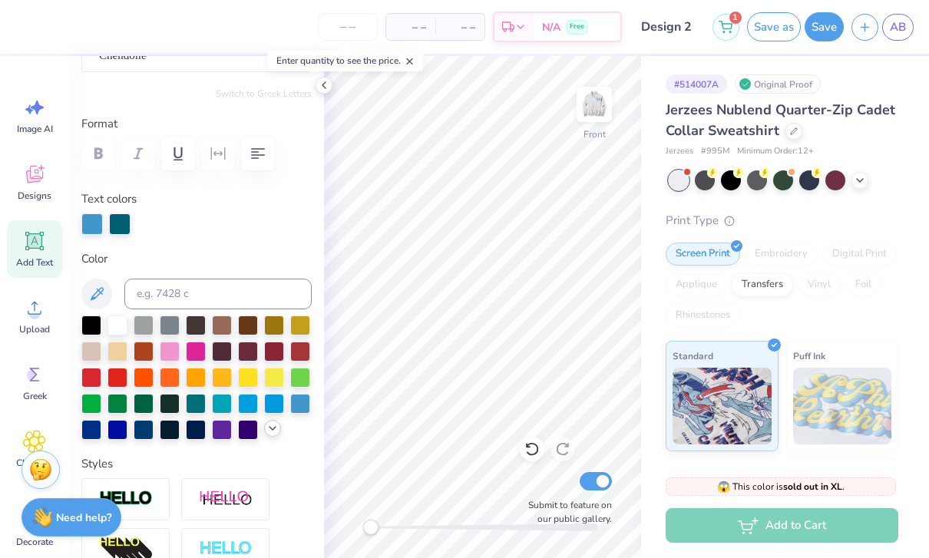
click at [265, 433] on div at bounding box center [272, 428] width 17 height 17
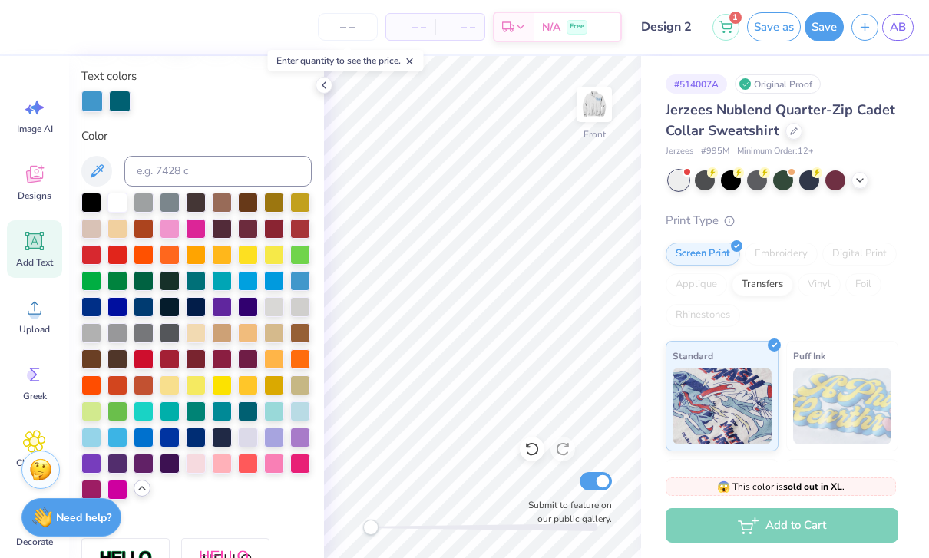
scroll to position [295, 0]
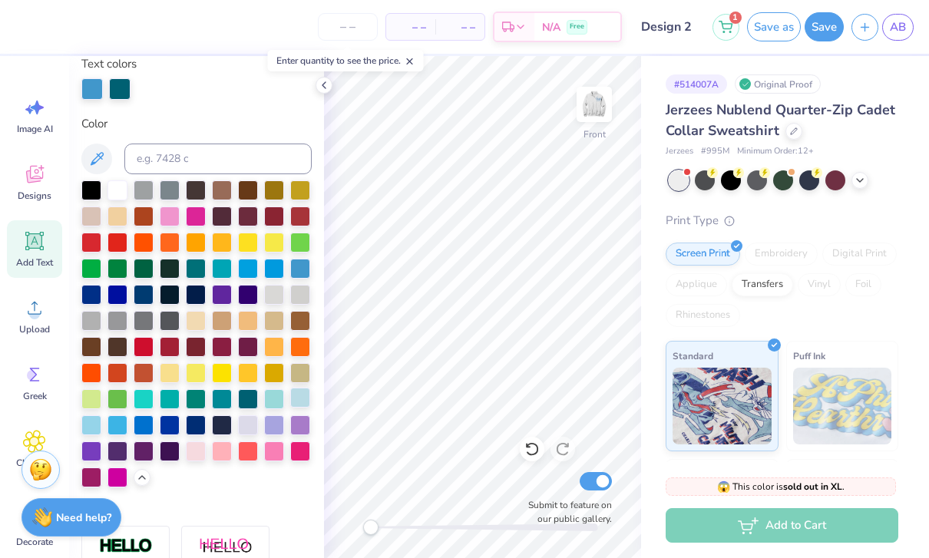
click at [299, 397] on div at bounding box center [300, 398] width 20 height 20
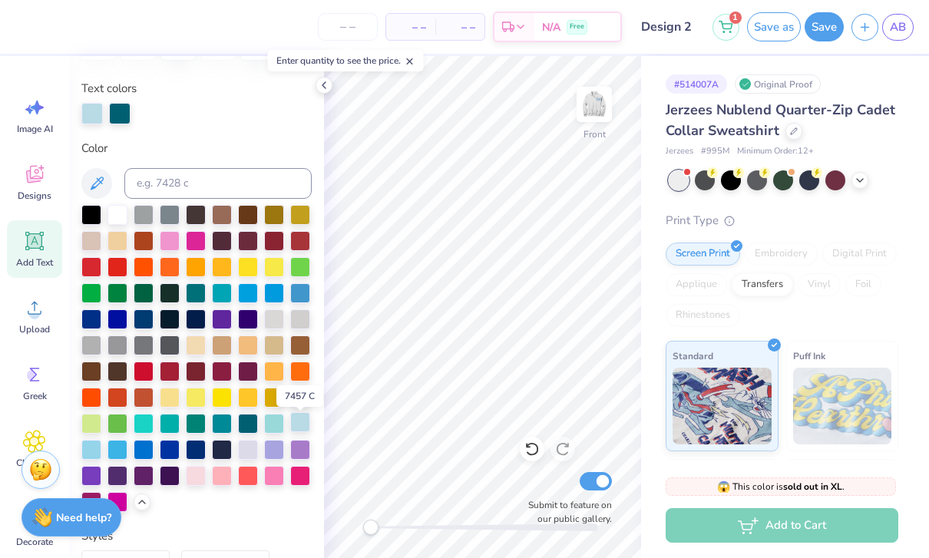
scroll to position [269, 0]
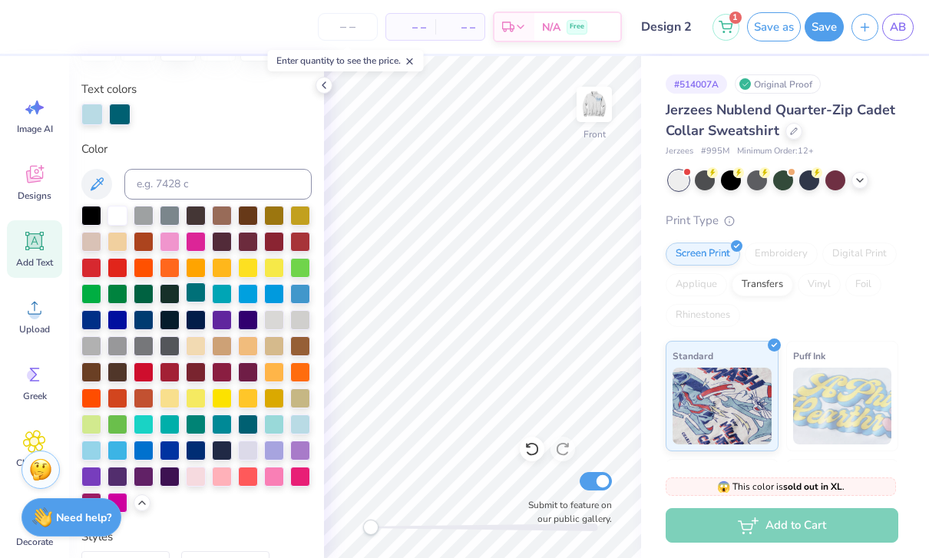
click at [195, 293] on div at bounding box center [196, 292] width 20 height 20
type input "7.76"
type input "1.95"
type input "8.27"
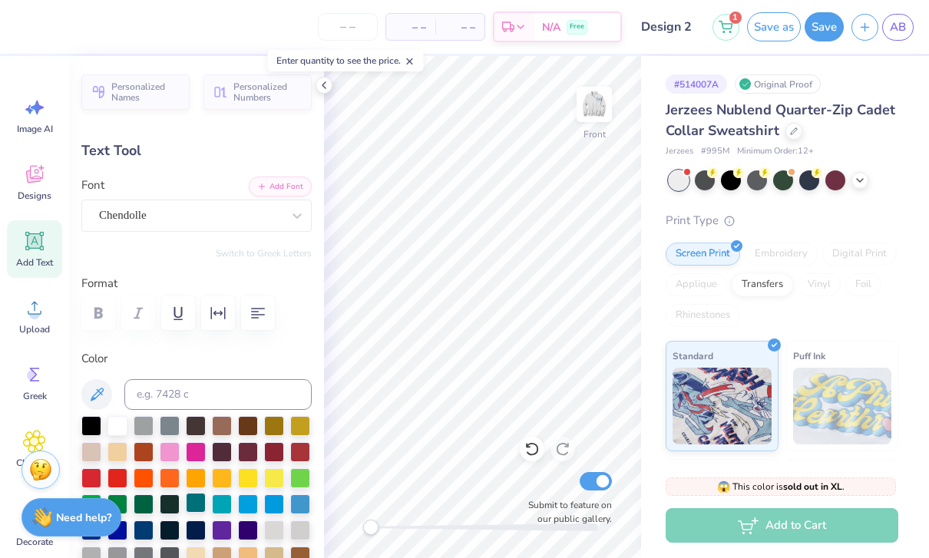
scroll to position [0, 0]
type input "7.88"
type input "2.00"
type input "10.22"
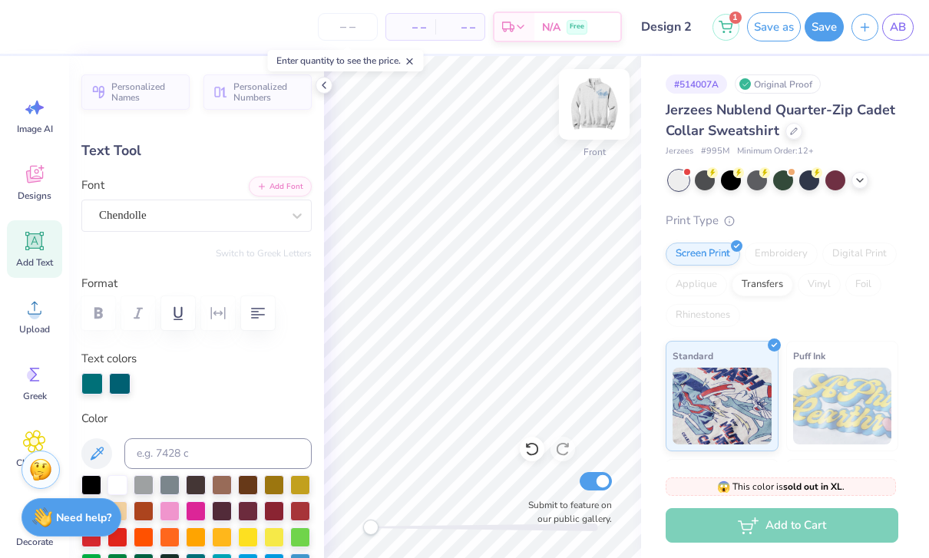
click at [600, 101] on img at bounding box center [593, 104] width 61 height 61
type input "7.38"
type input "1.88"
type input "9.28"
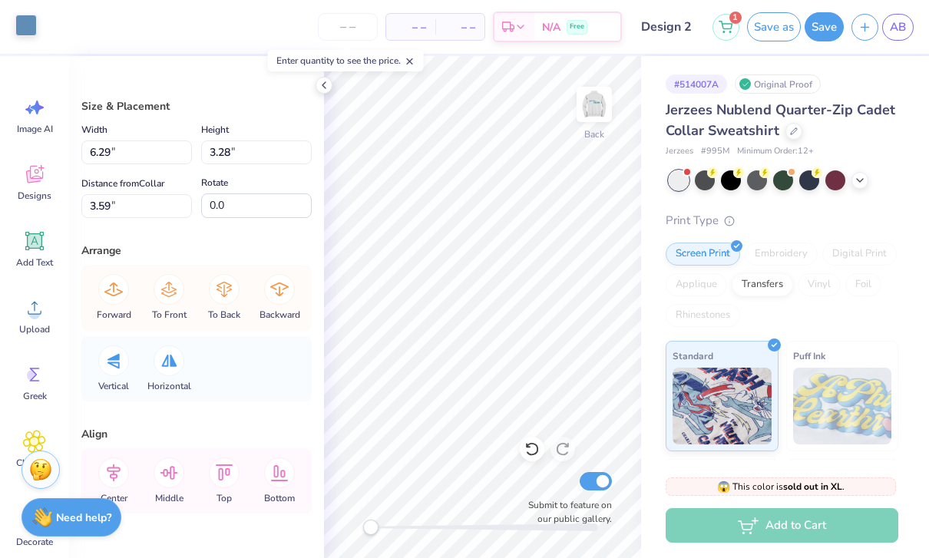
click at [25, 22] on div at bounding box center [25, 25] width 21 height 21
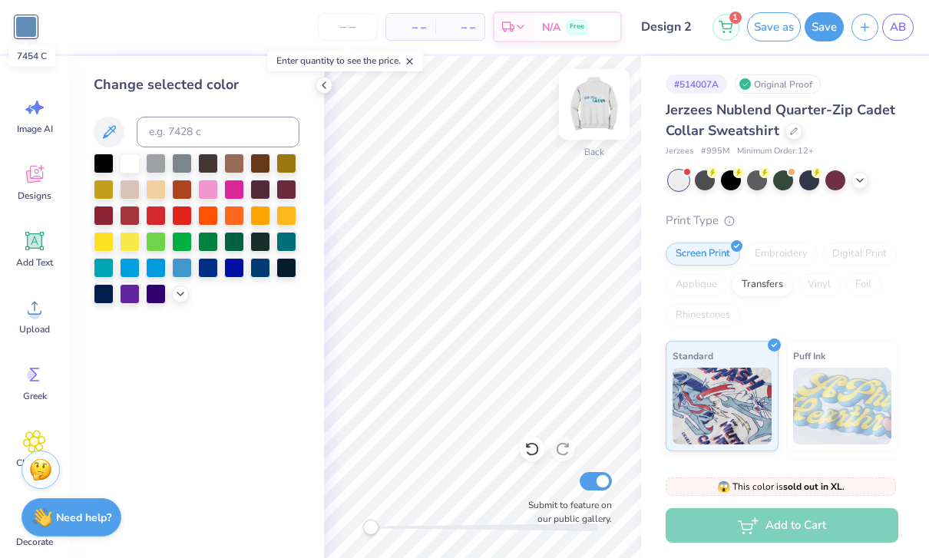
click at [595, 101] on img at bounding box center [593, 104] width 61 height 61
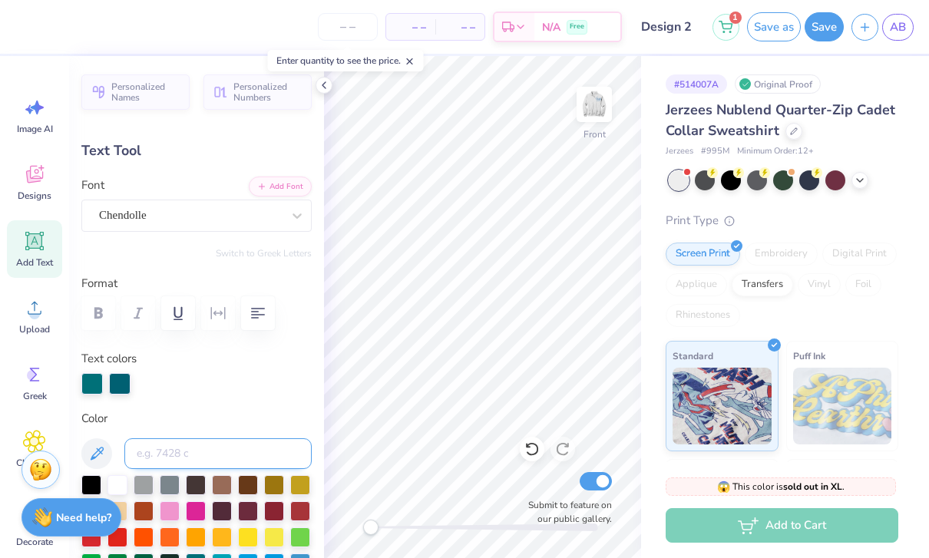
click at [157, 453] on input at bounding box center [217, 453] width 187 height 31
type input "7454"
click at [605, 111] on img at bounding box center [593, 104] width 61 height 61
click at [602, 120] on img at bounding box center [593, 104] width 61 height 61
type input "7.43"
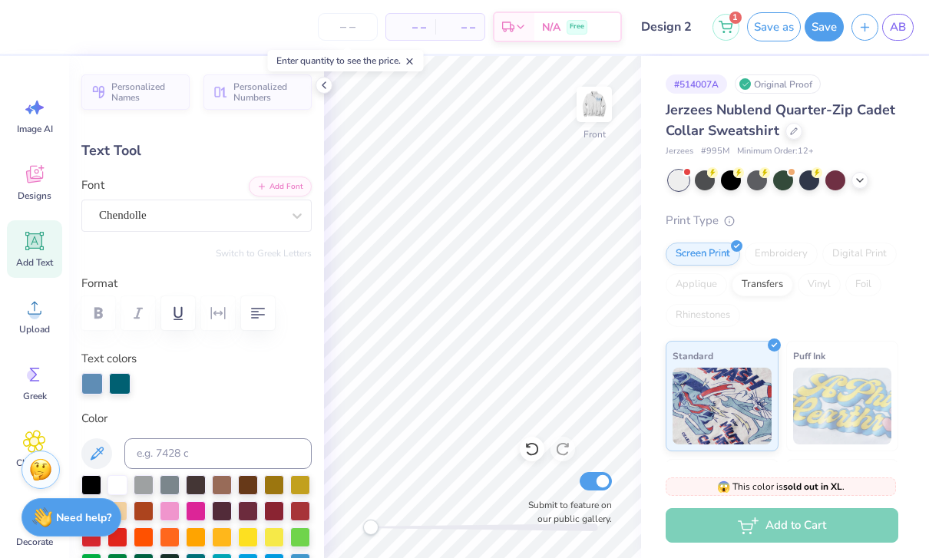
type input "1.89"
click at [600, 107] on img at bounding box center [593, 104] width 61 height 61
click at [824, 28] on button "Save" at bounding box center [823, 24] width 39 height 29
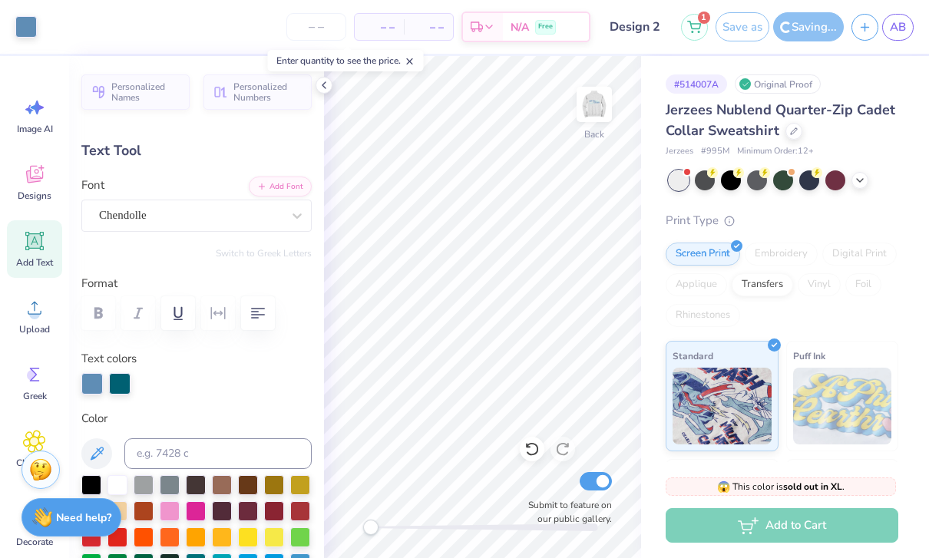
click at [765, 28] on div "Save as" at bounding box center [742, 26] width 54 height 29
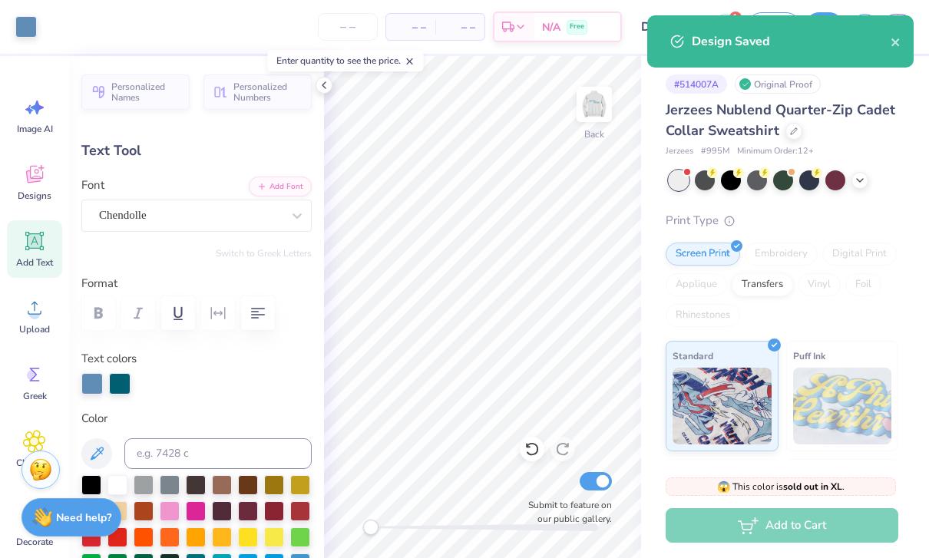
click at [877, 37] on div "Design Saved" at bounding box center [791, 41] width 199 height 18
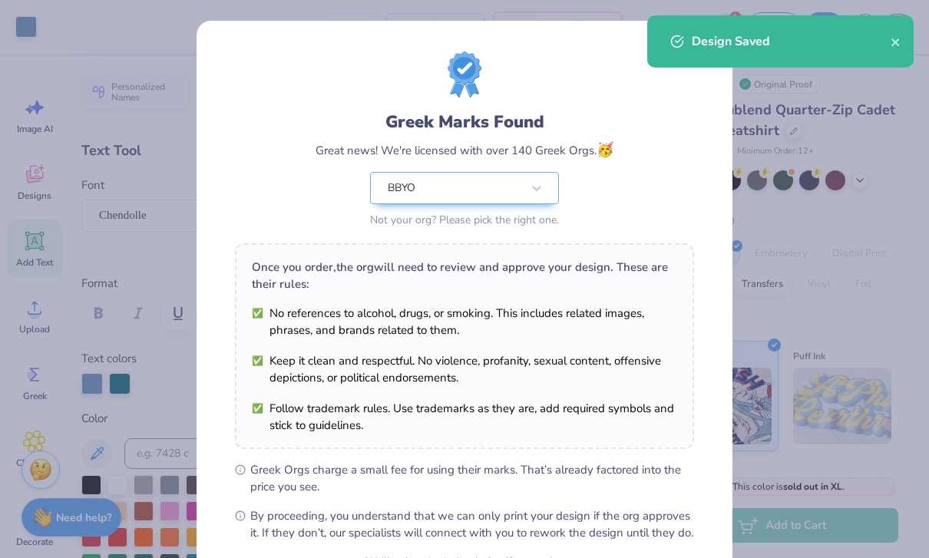
click at [886, 45] on div "Design Saved" at bounding box center [791, 41] width 199 height 18
click at [893, 46] on icon "close" at bounding box center [895, 42] width 11 height 12
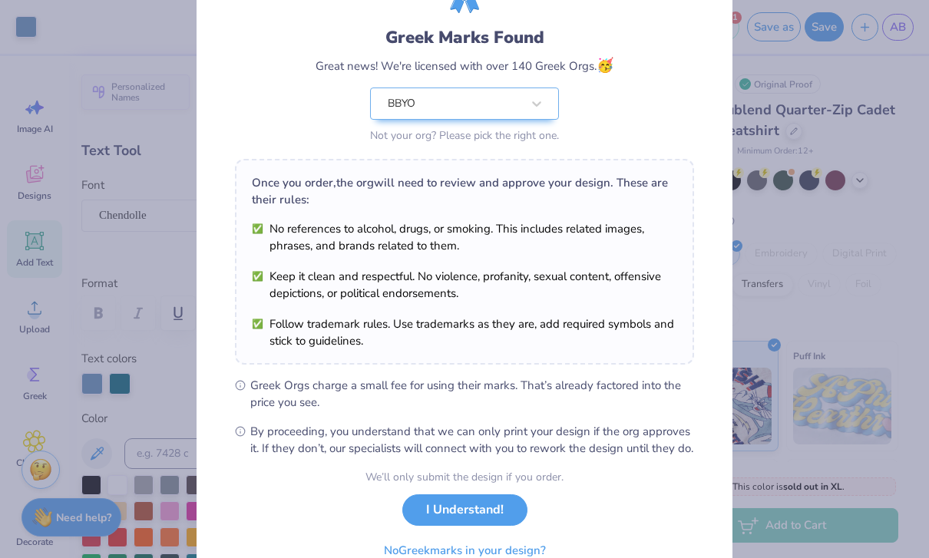
scroll to position [102, 0]
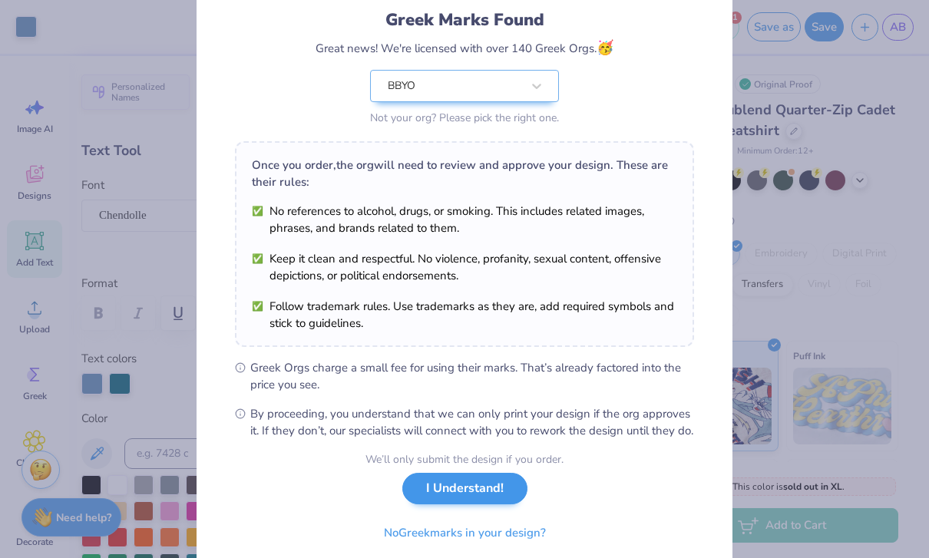
click at [433, 504] on button "I Understand!" at bounding box center [464, 488] width 125 height 31
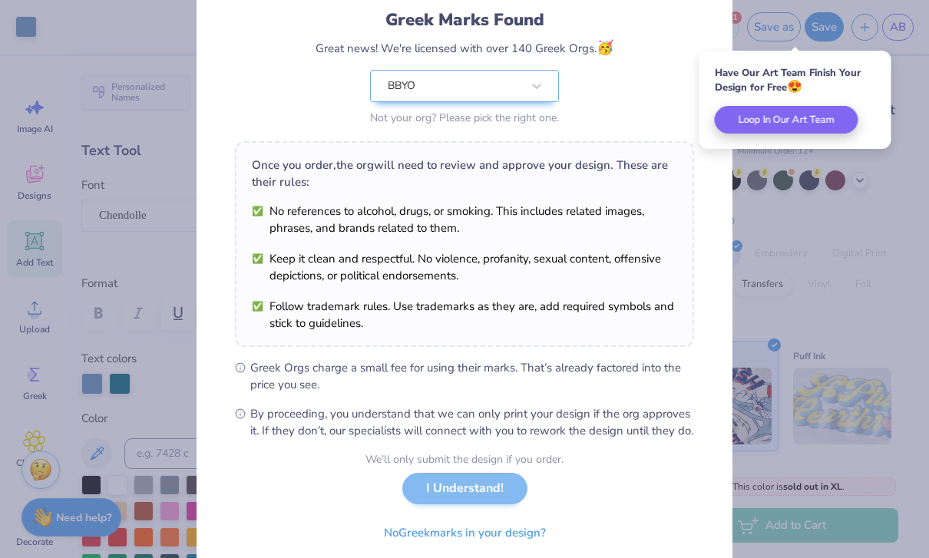
scroll to position [0, 0]
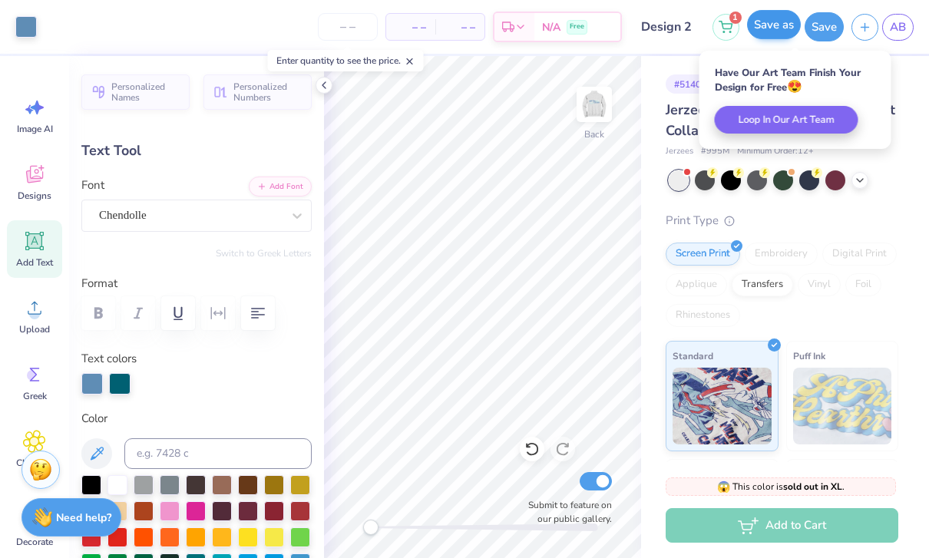
click at [785, 25] on button "Save as" at bounding box center [774, 24] width 54 height 29
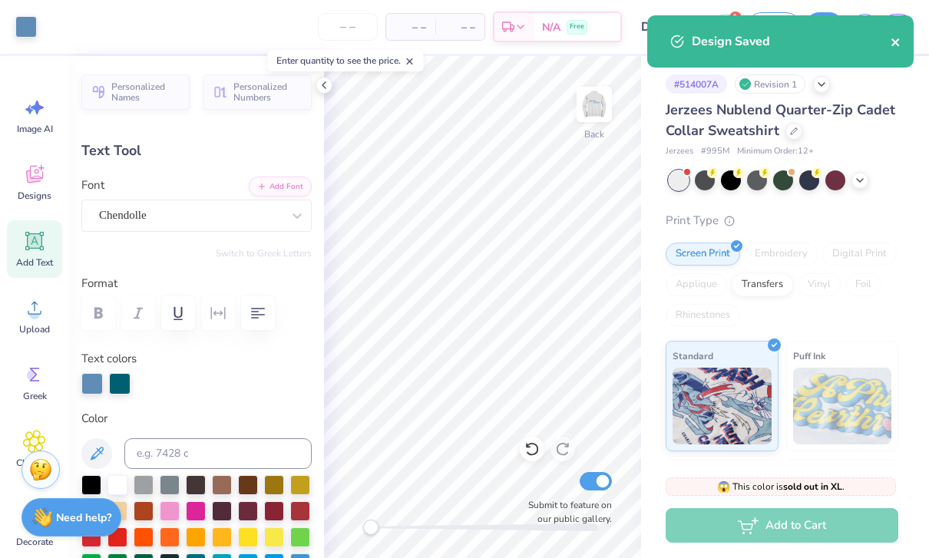
click at [895, 42] on icon "close" at bounding box center [895, 42] width 8 height 8
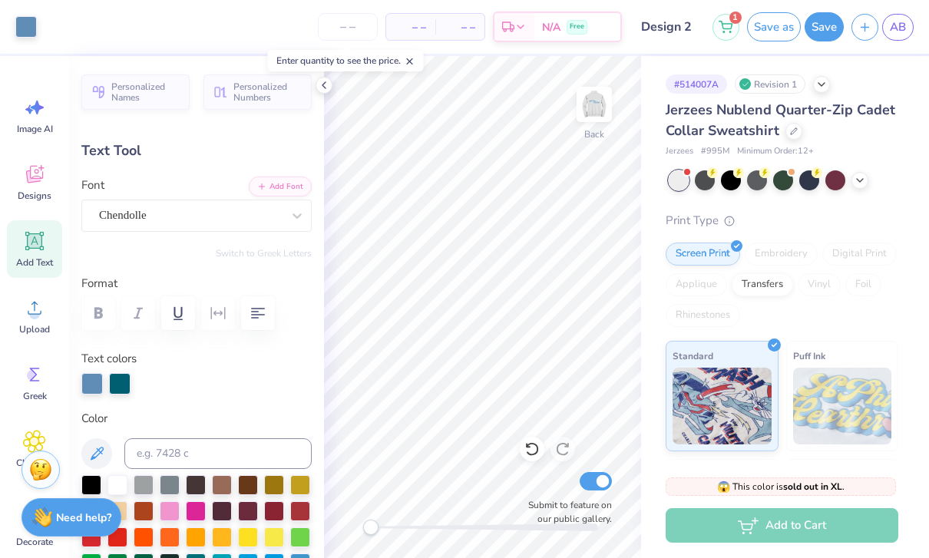
click at [903, 30] on div "Design Saved" at bounding box center [780, 47] width 273 height 70
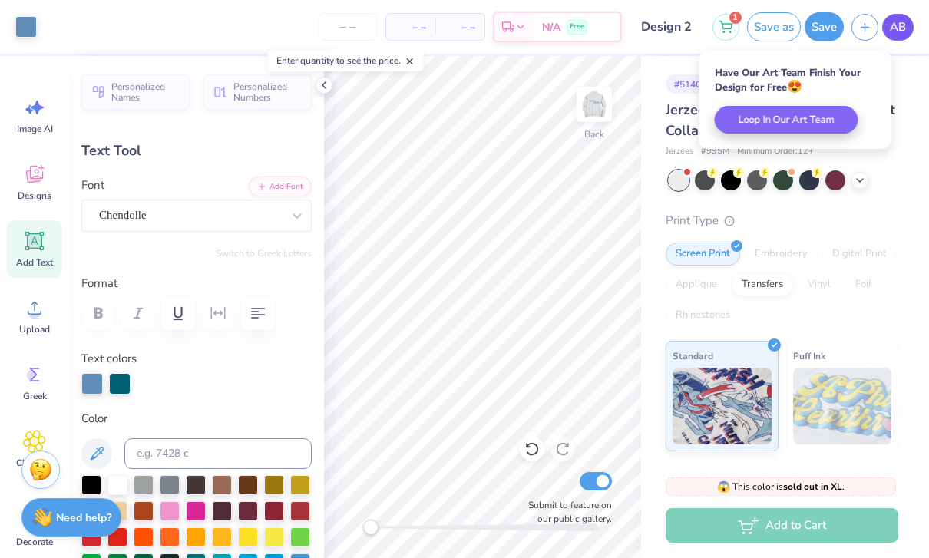
click at [900, 28] on span "AB" at bounding box center [898, 27] width 16 height 18
